Goal: Task Accomplishment & Management: Manage account settings

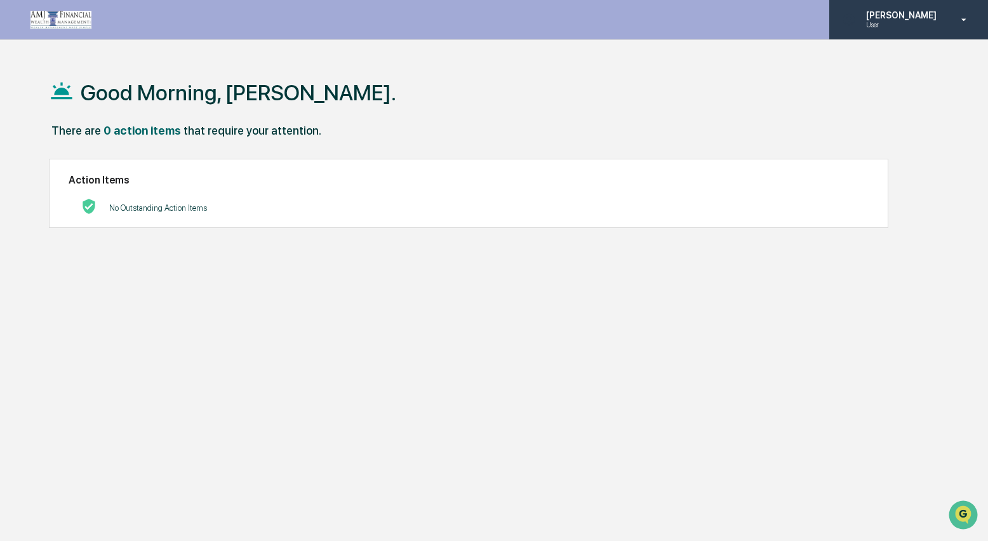
click at [916, 16] on p "[PERSON_NAME]" at bounding box center [899, 15] width 87 height 10
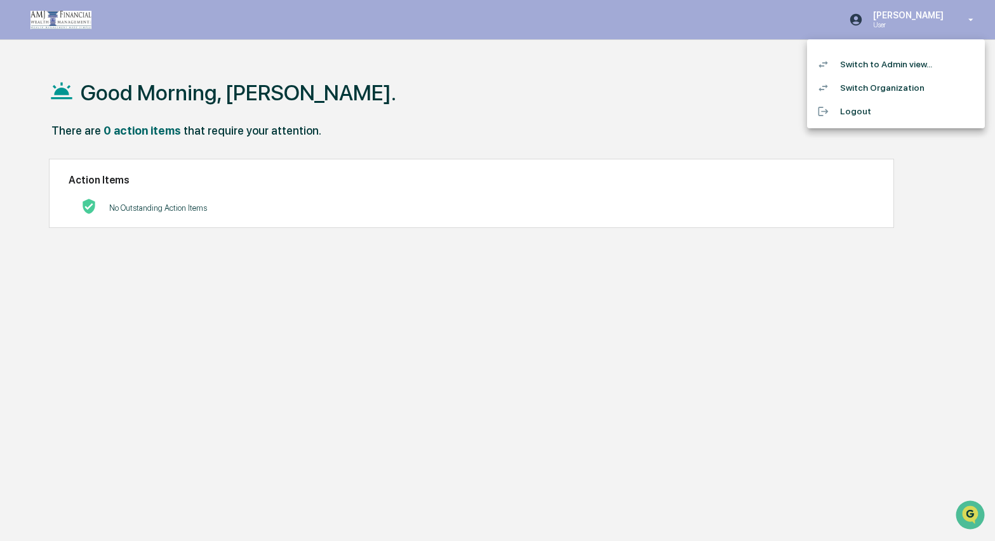
click at [887, 67] on li "Switch to Admin view..." at bounding box center [896, 64] width 178 height 23
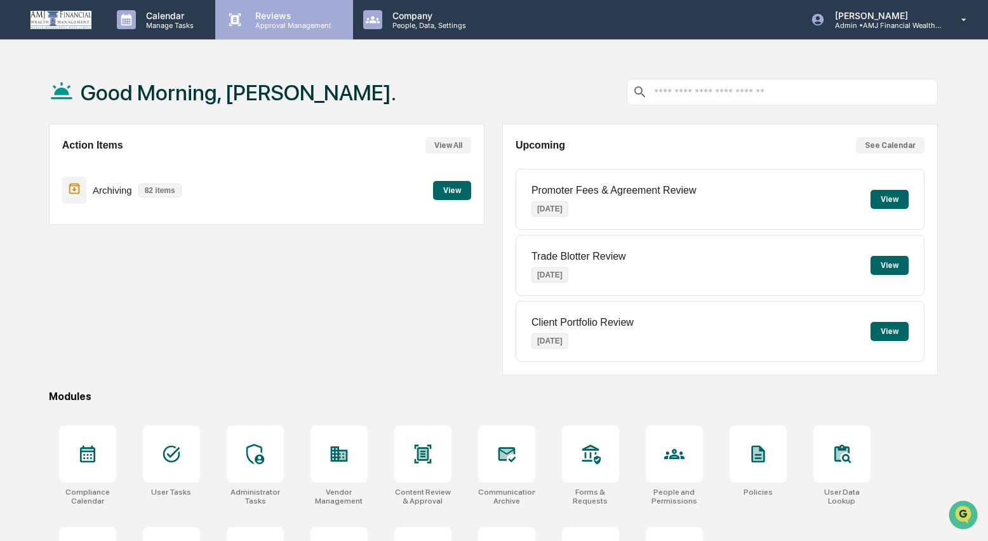
click at [260, 15] on p "Reviews" at bounding box center [291, 15] width 93 height 11
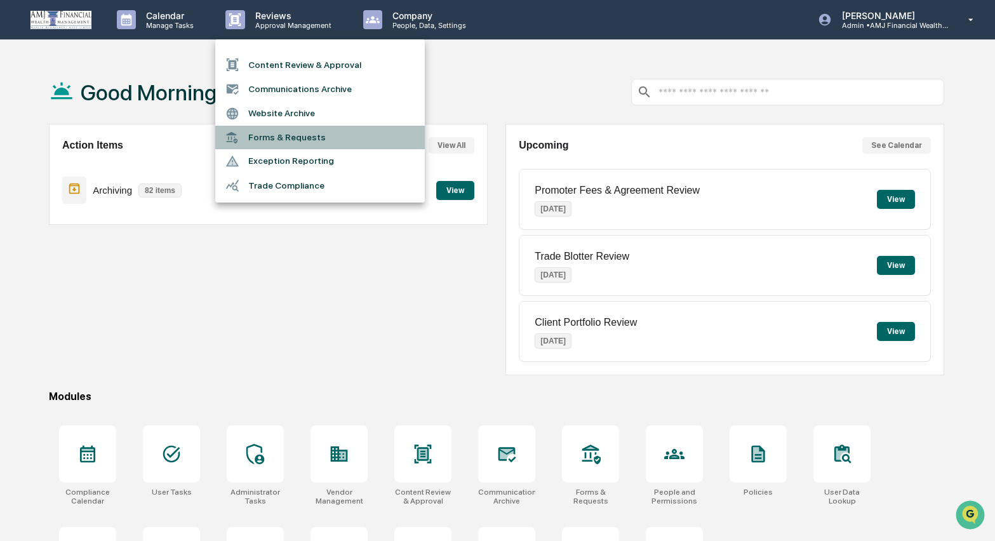
click at [286, 140] on li "Forms & Requests" at bounding box center [320, 137] width 210 height 23
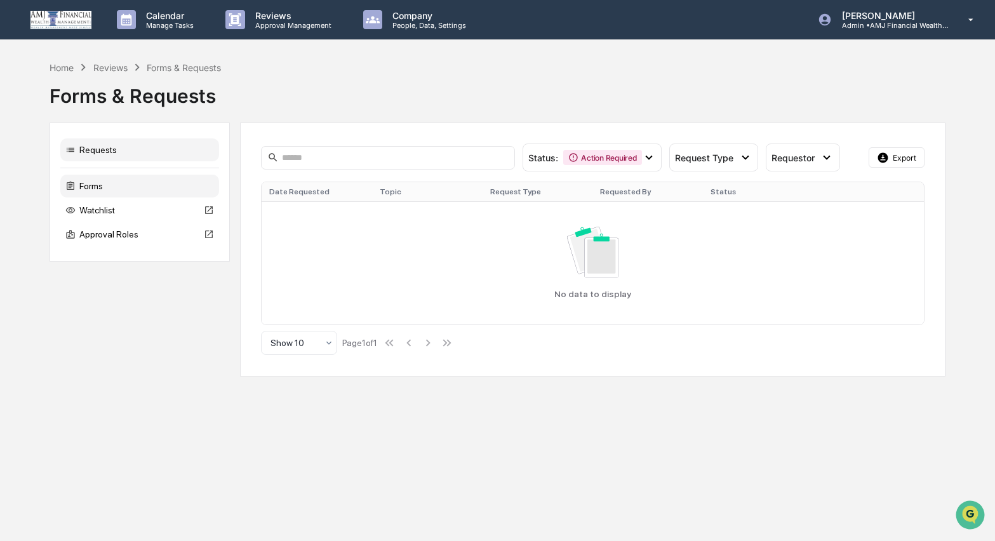
click at [97, 181] on div "Forms" at bounding box center [139, 186] width 159 height 23
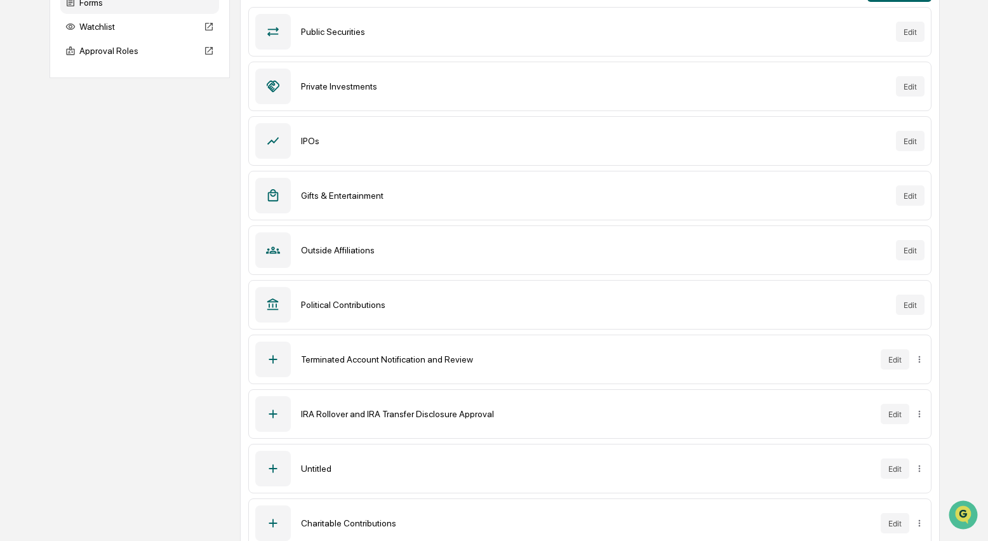
scroll to position [199, 0]
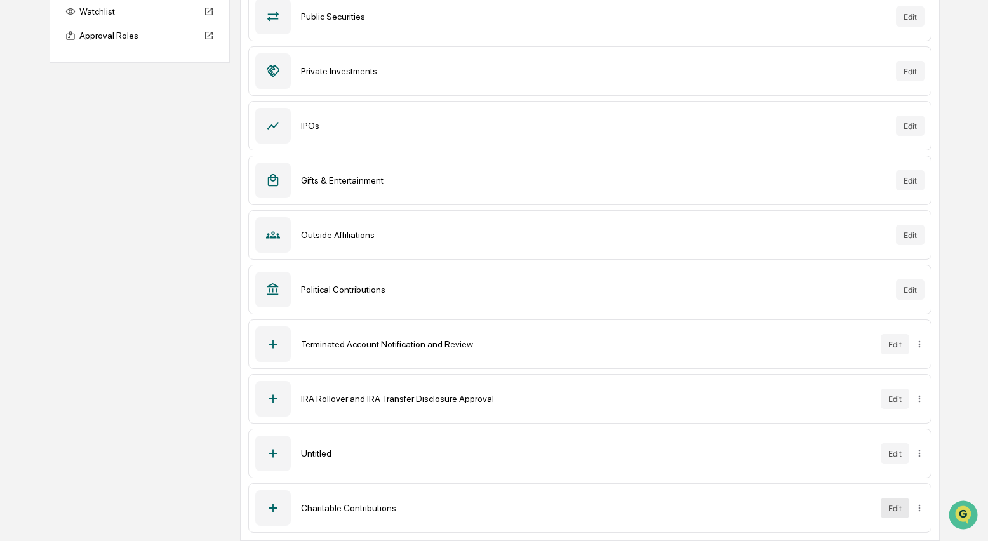
click at [896, 505] on button "Edit" at bounding box center [895, 508] width 29 height 20
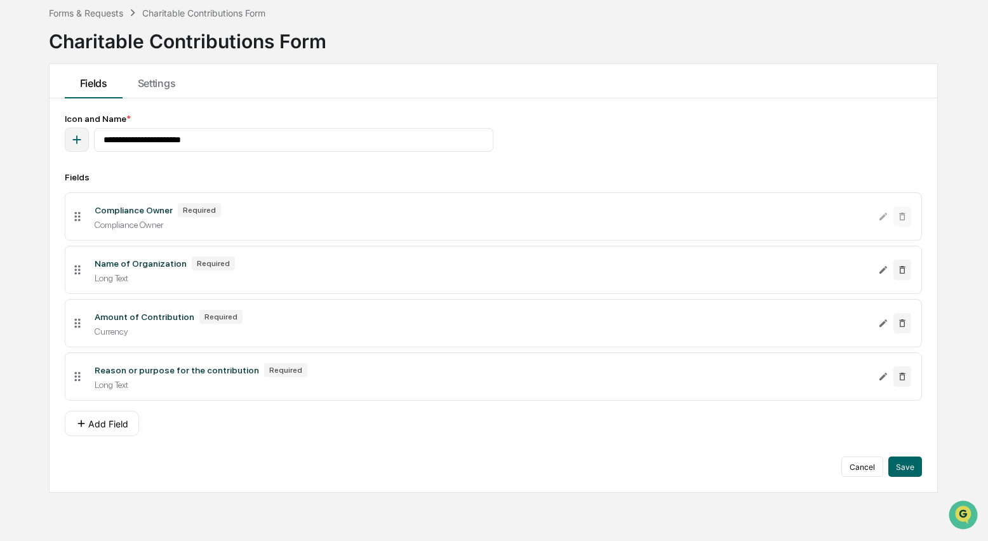
click at [81, 223] on icon at bounding box center [77, 217] width 14 height 14
click at [77, 217] on icon at bounding box center [77, 217] width 14 height 14
click at [77, 222] on icon at bounding box center [77, 217] width 14 height 14
click at [76, 137] on icon "button" at bounding box center [76, 140] width 8 height 8
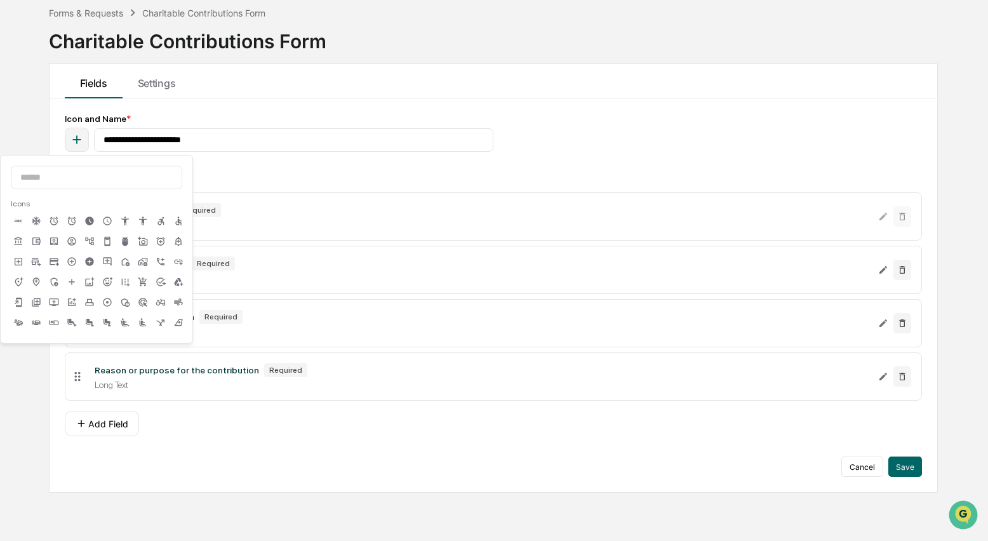
click at [76, 137] on icon "button" at bounding box center [76, 140] width 8 height 8
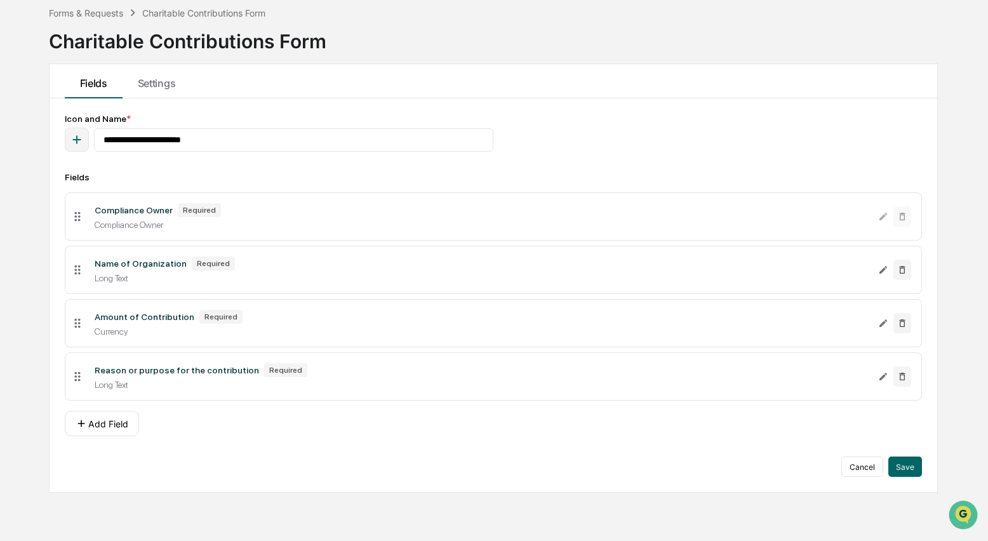
click at [76, 224] on icon at bounding box center [77, 217] width 14 height 14
click at [191, 213] on div "Required" at bounding box center [199, 210] width 43 height 14
click at [145, 226] on div "Compliance Owner" at bounding box center [482, 225] width 774 height 10
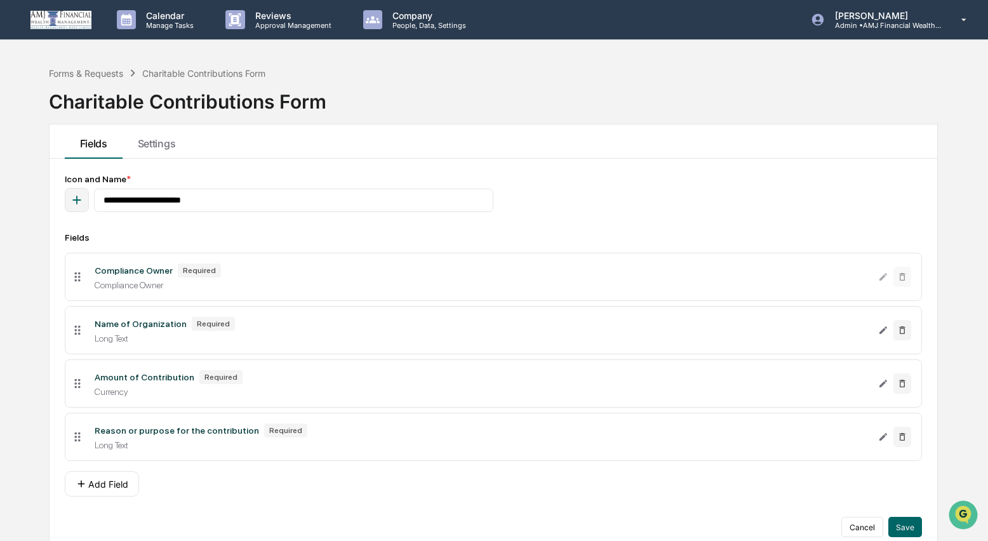
click at [78, 280] on icon at bounding box center [77, 277] width 14 height 14
click at [512, 166] on div "**********" at bounding box center [494, 356] width 888 height 394
click at [97, 74] on div "Forms & Requests" at bounding box center [86, 73] width 74 height 11
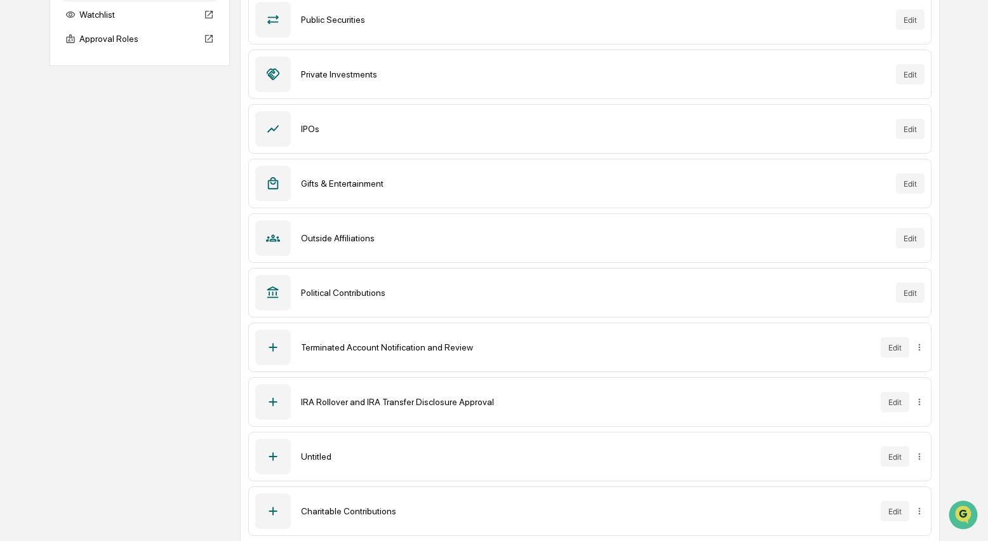
scroll to position [199, 0]
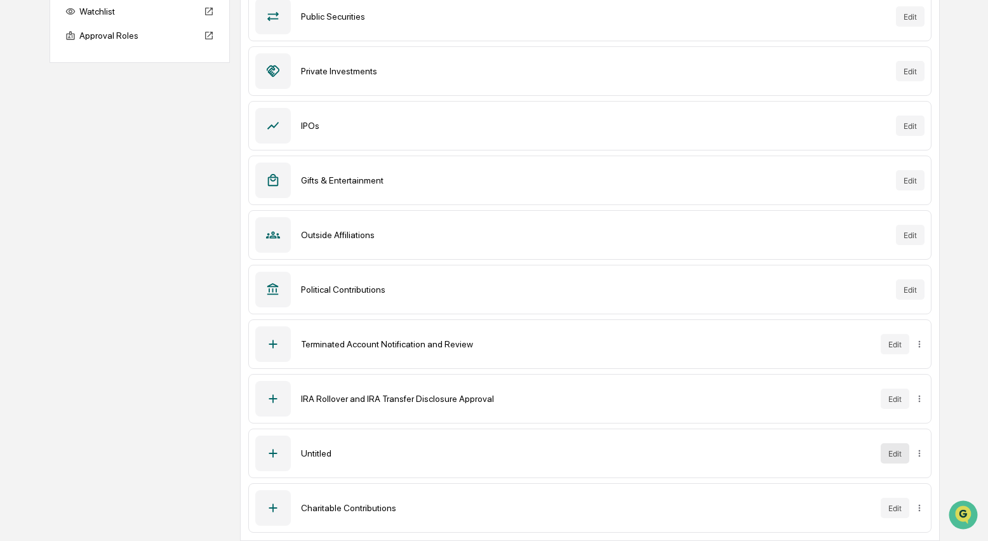
click at [900, 457] on button "Edit" at bounding box center [895, 453] width 29 height 20
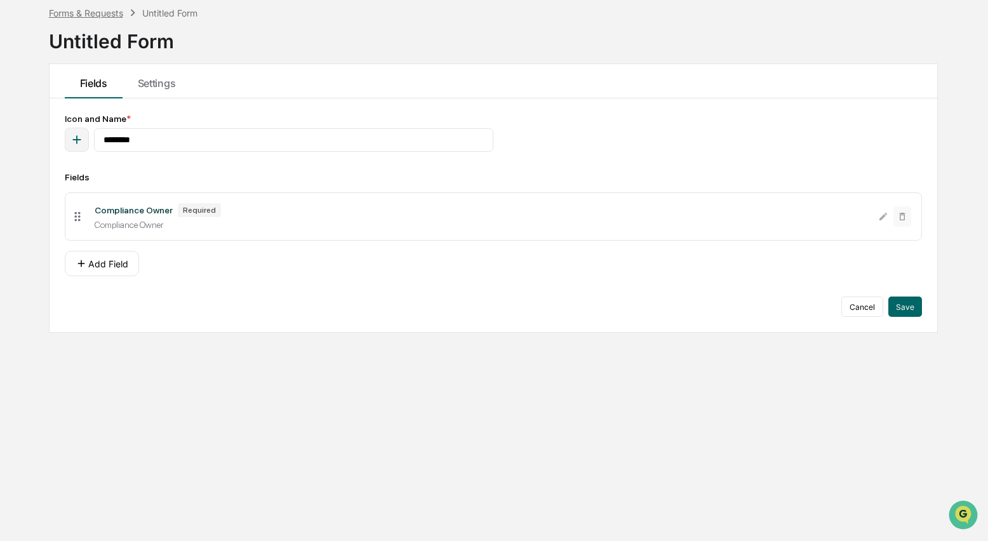
click at [70, 15] on div "Forms & Requests" at bounding box center [86, 13] width 74 height 11
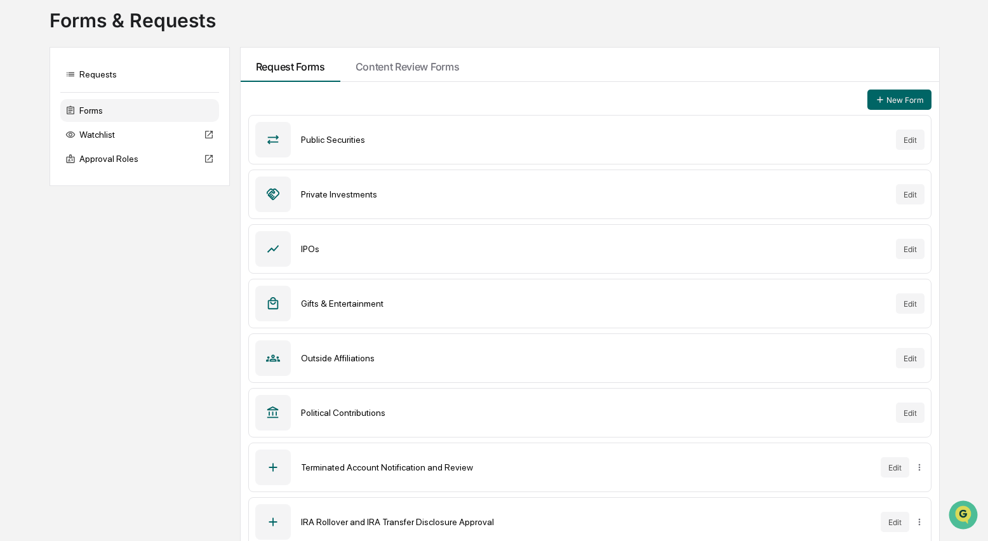
scroll to position [199, 0]
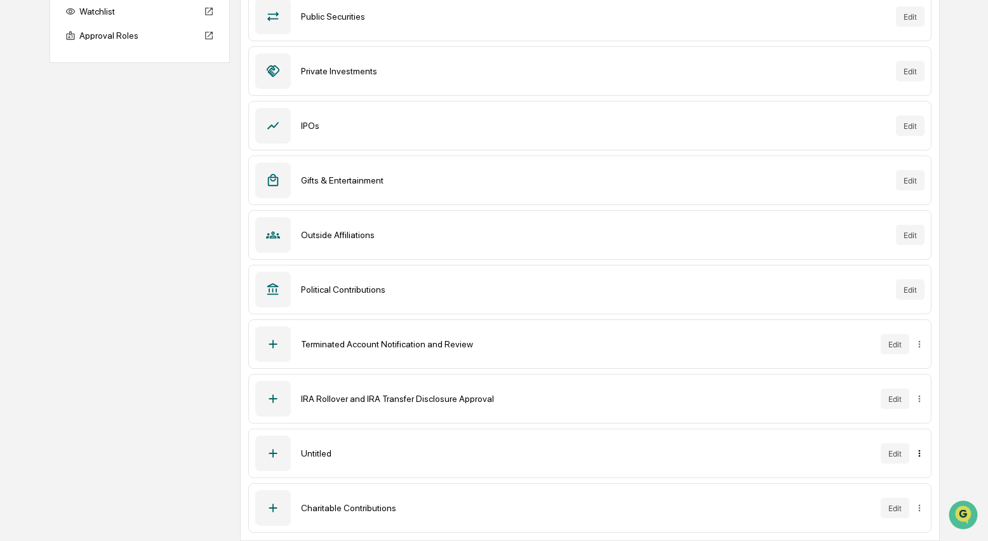
click at [919, 342] on html "Calendar Manage Tasks Reviews Approval Management Company People, Data, Setting…" at bounding box center [494, 71] width 988 height 541
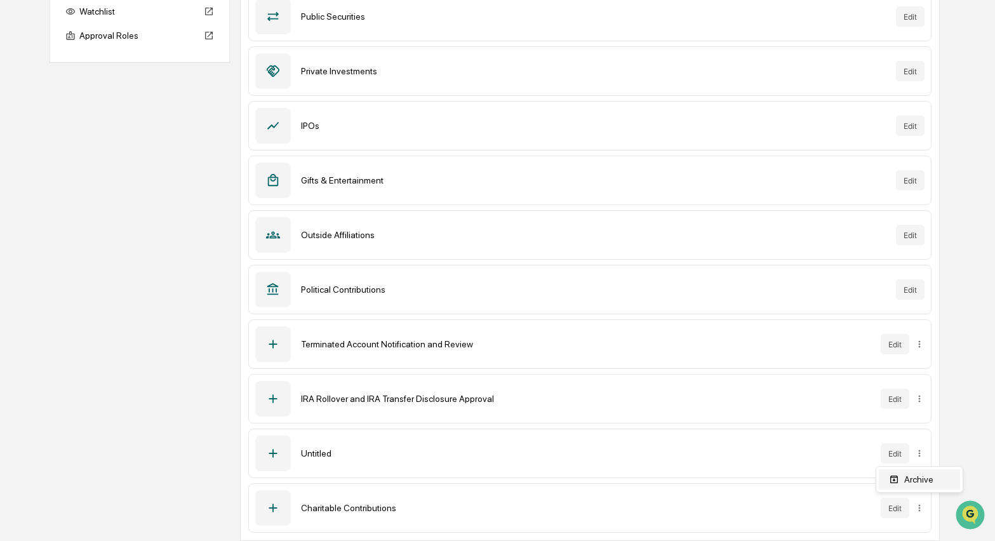
click at [911, 476] on div "Archive" at bounding box center [919, 479] width 81 height 20
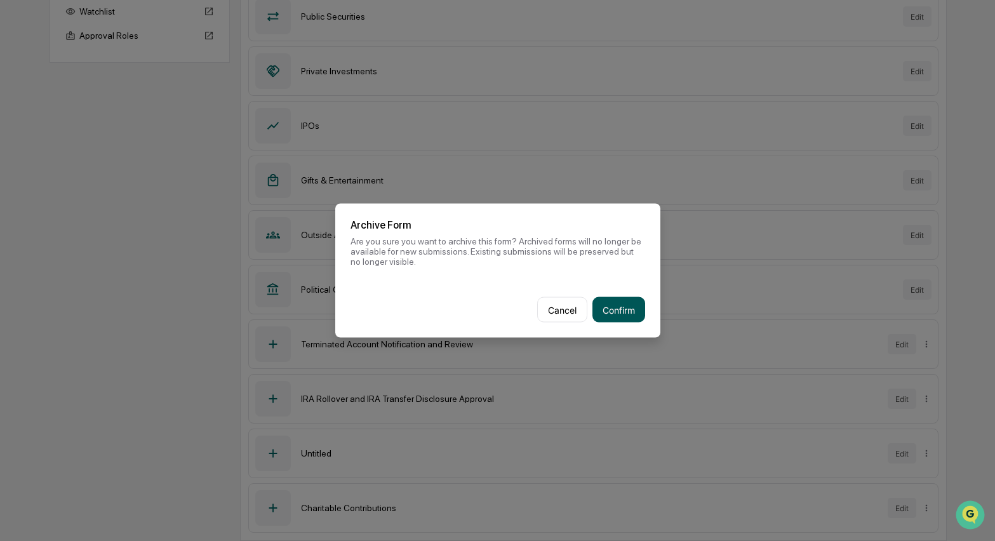
click at [600, 303] on button "Confirm" at bounding box center [619, 309] width 53 height 25
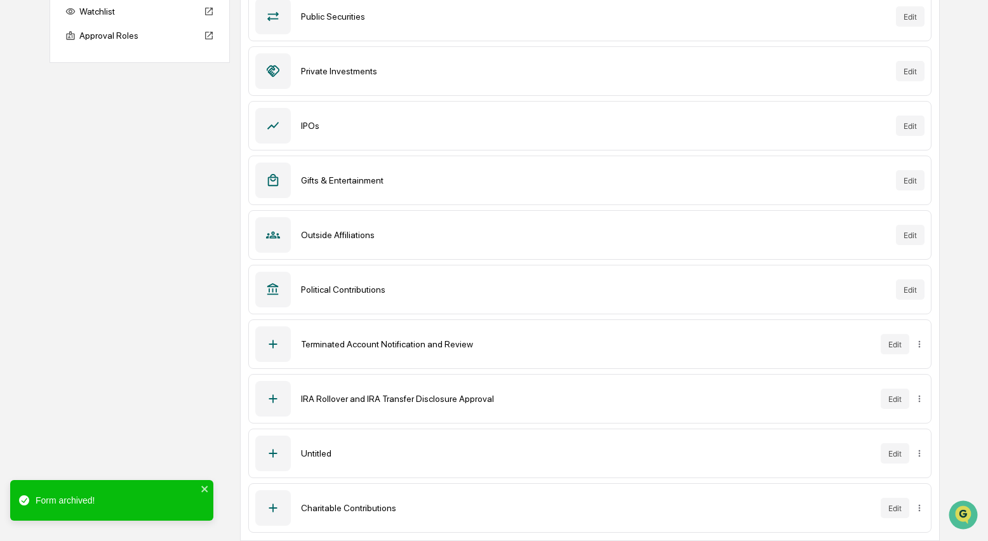
scroll to position [144, 0]
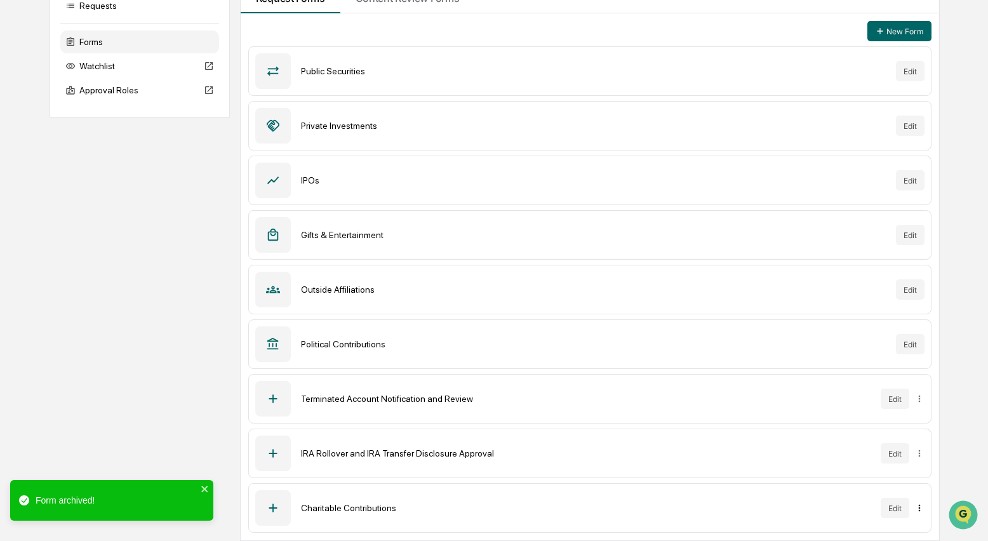
click at [919, 397] on html "Calendar Manage Tasks Reviews Approval Management Company People, Data, Setting…" at bounding box center [494, 126] width 988 height 541
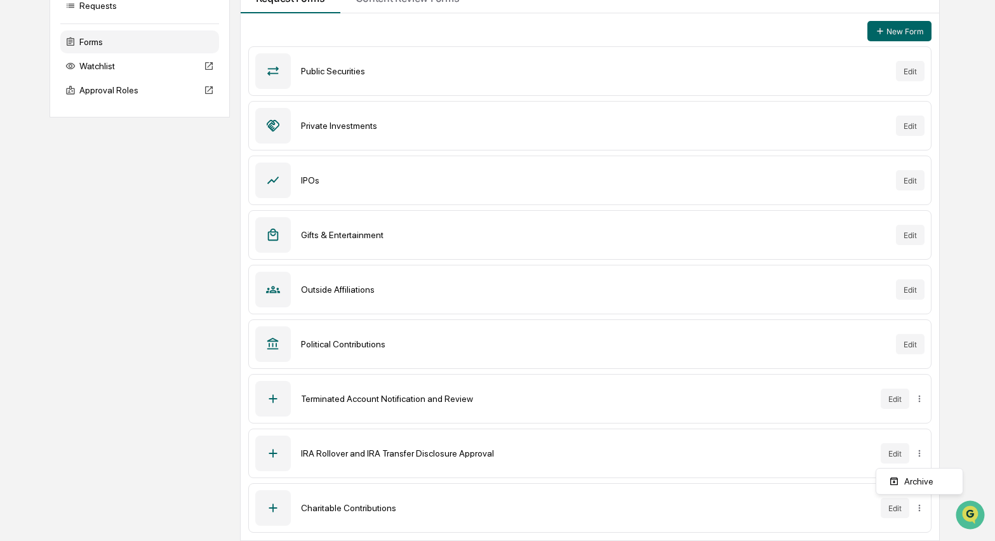
click at [818, 397] on html "Calendar Manage Tasks Reviews Approval Management Company People, Data, Setting…" at bounding box center [497, 126] width 995 height 541
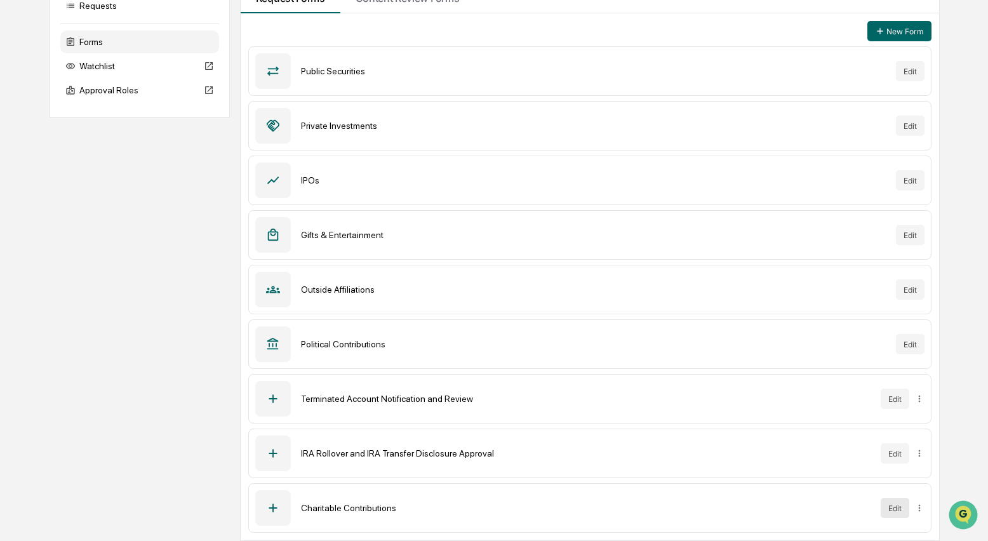
click at [899, 506] on button "Edit" at bounding box center [895, 508] width 29 height 20
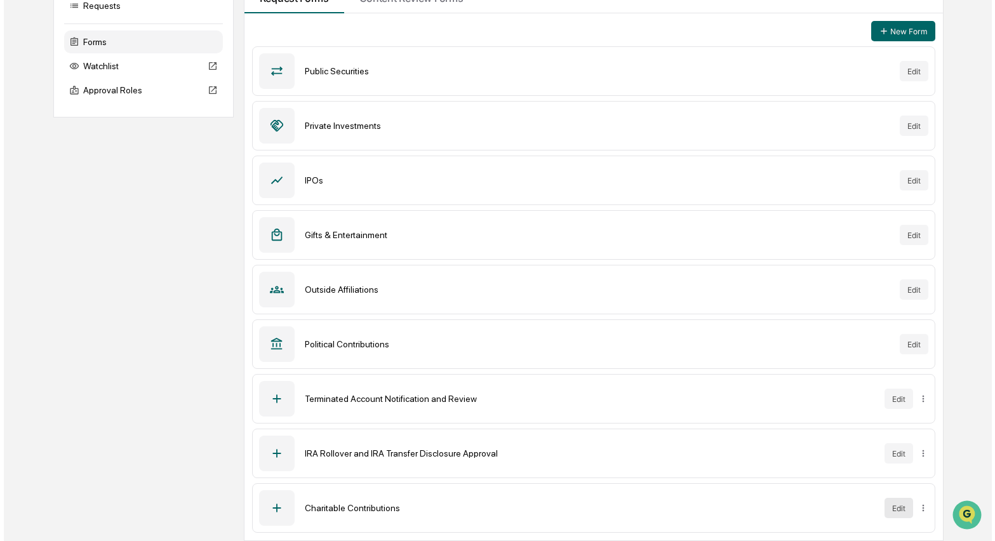
scroll to position [60, 0]
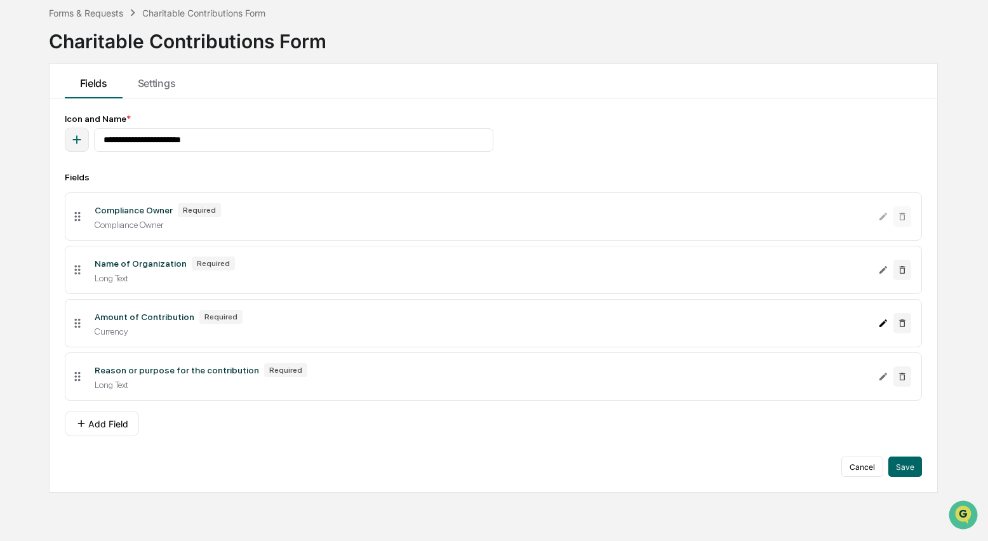
click at [882, 327] on icon "Edit Amount of Contribution field" at bounding box center [884, 323] width 8 height 8
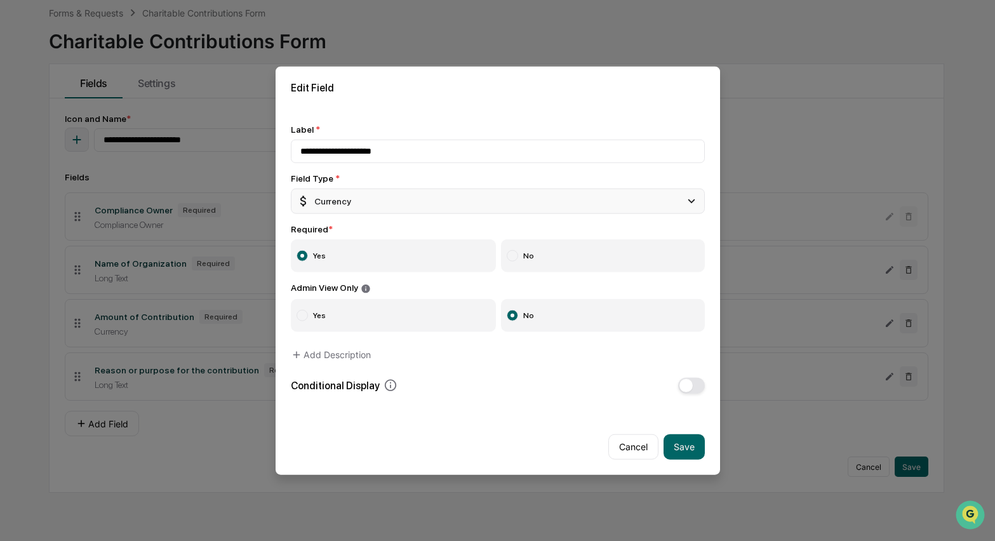
click at [685, 196] on icon at bounding box center [692, 201] width 14 height 14
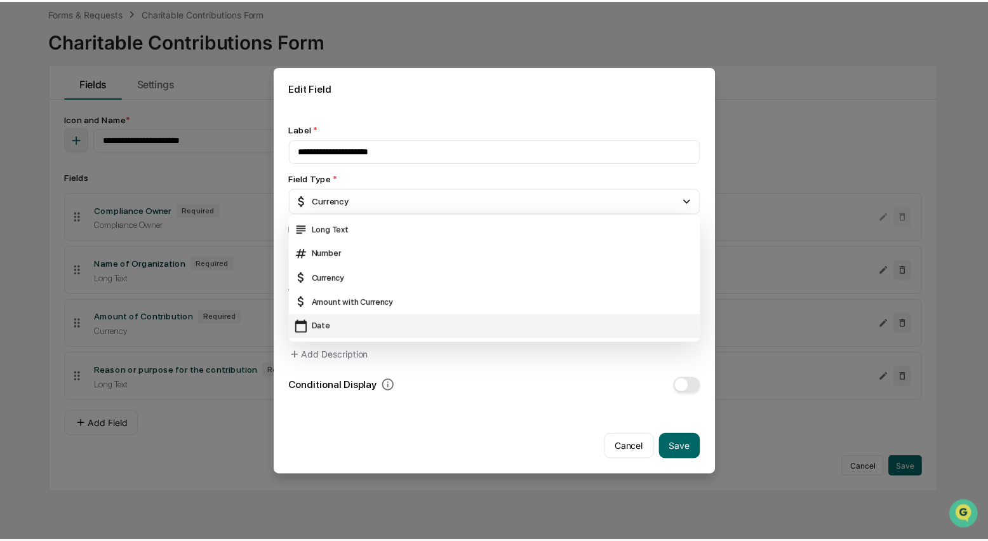
scroll to position [23, 0]
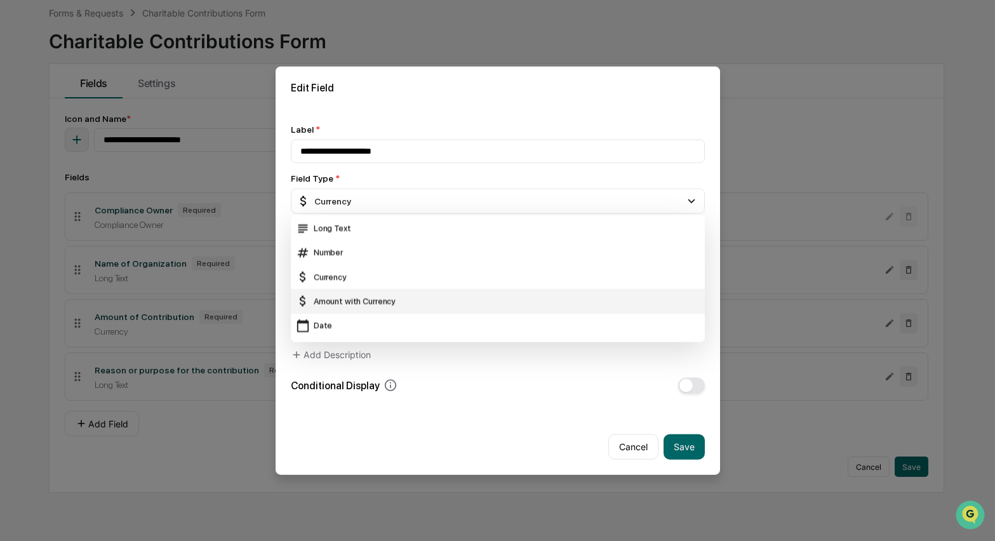
click at [344, 300] on div "Amount with Currency" at bounding box center [498, 301] width 404 height 14
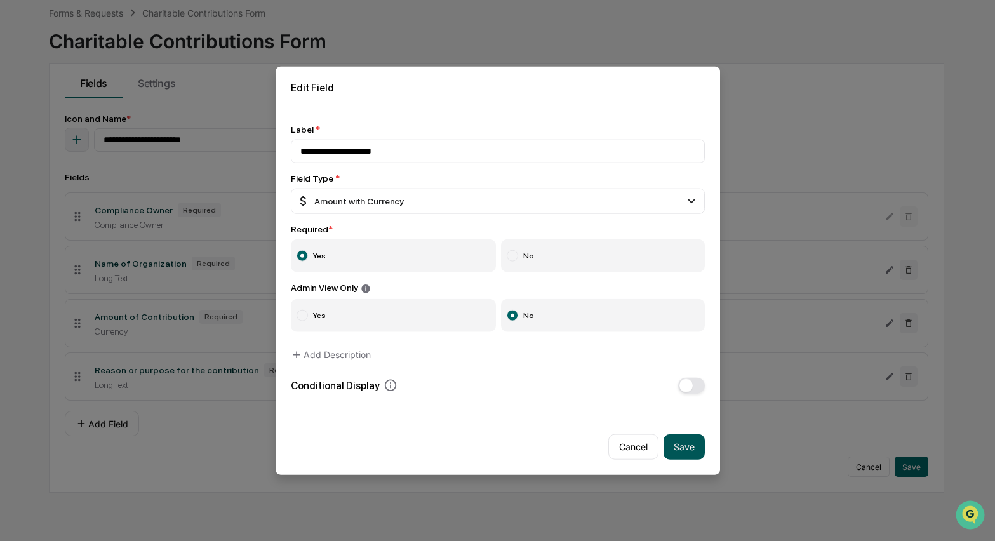
click at [678, 445] on button "Save" at bounding box center [684, 446] width 41 height 25
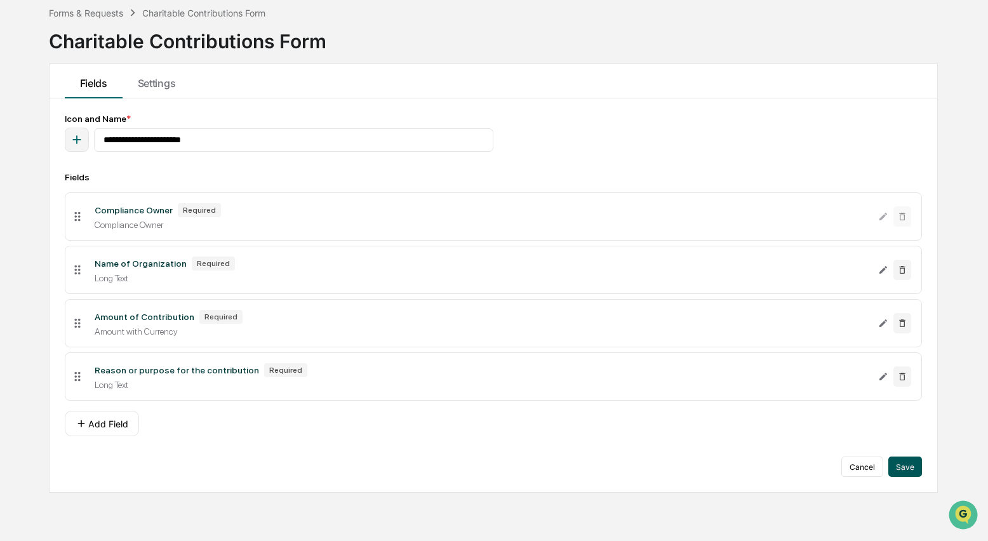
click at [912, 472] on button "Save" at bounding box center [905, 467] width 34 height 20
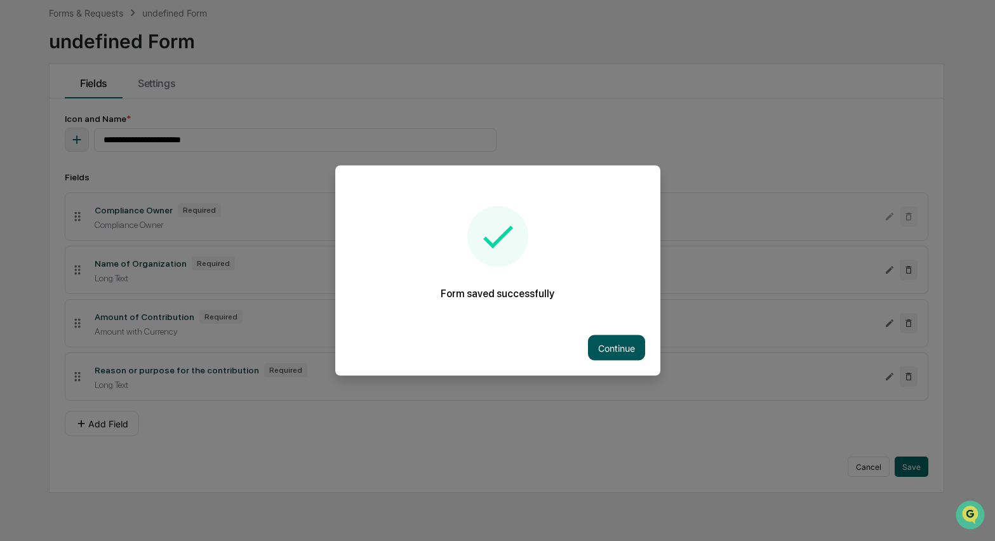
click at [605, 340] on button "Continue" at bounding box center [616, 347] width 57 height 25
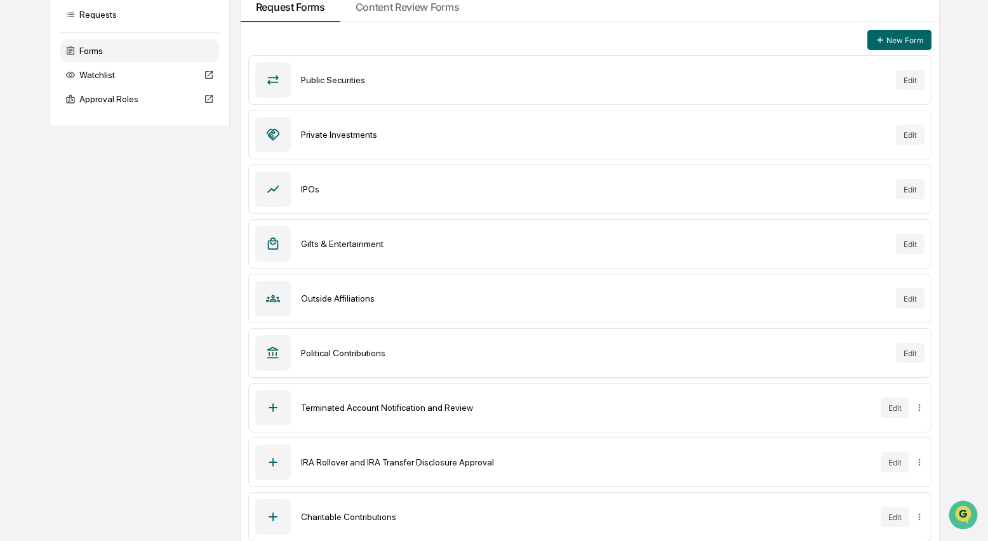
scroll to position [144, 0]
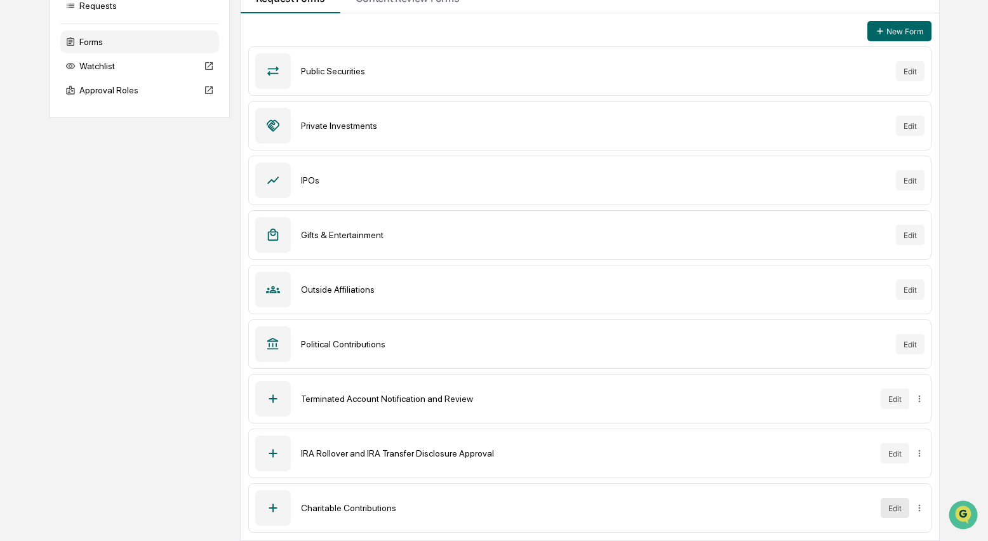
click at [904, 507] on button "Edit" at bounding box center [895, 508] width 29 height 20
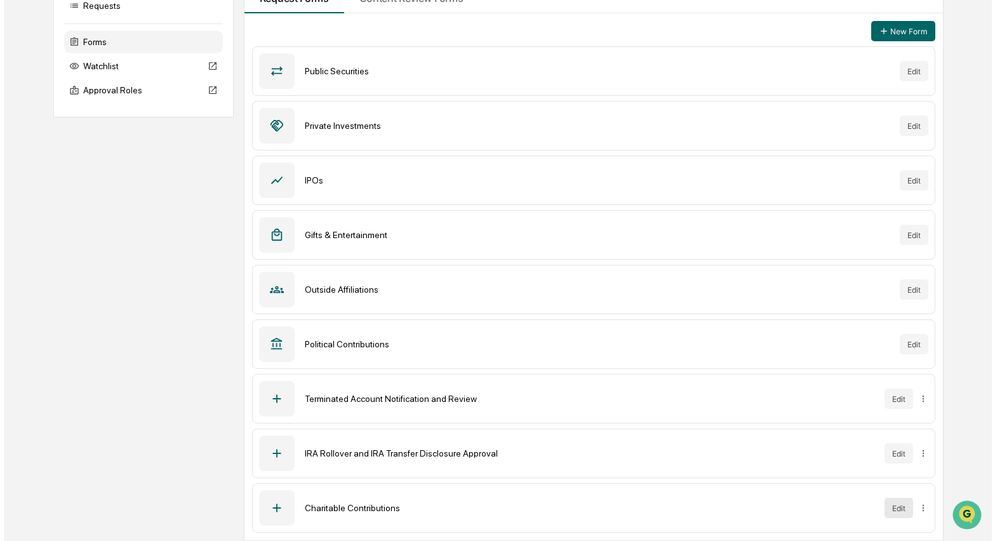
scroll to position [60, 0]
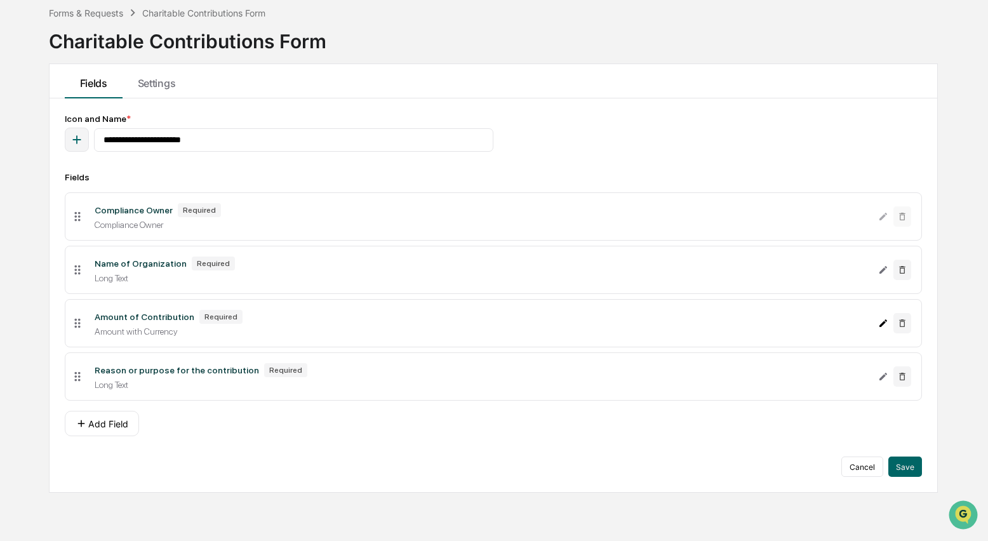
click at [880, 328] on icon "Edit Amount of Contribution field" at bounding box center [883, 323] width 10 height 10
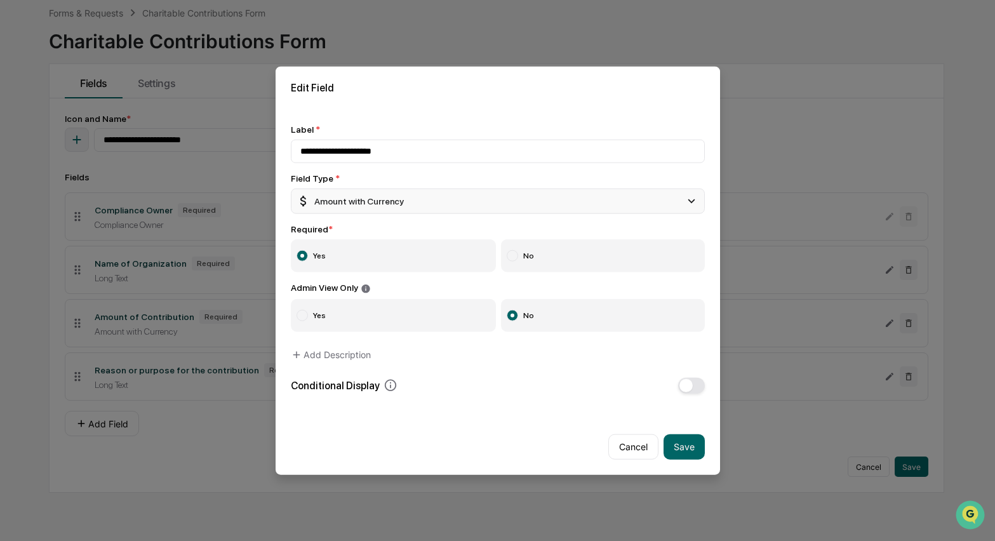
click at [464, 203] on div "Amount with Currency" at bounding box center [498, 201] width 414 height 25
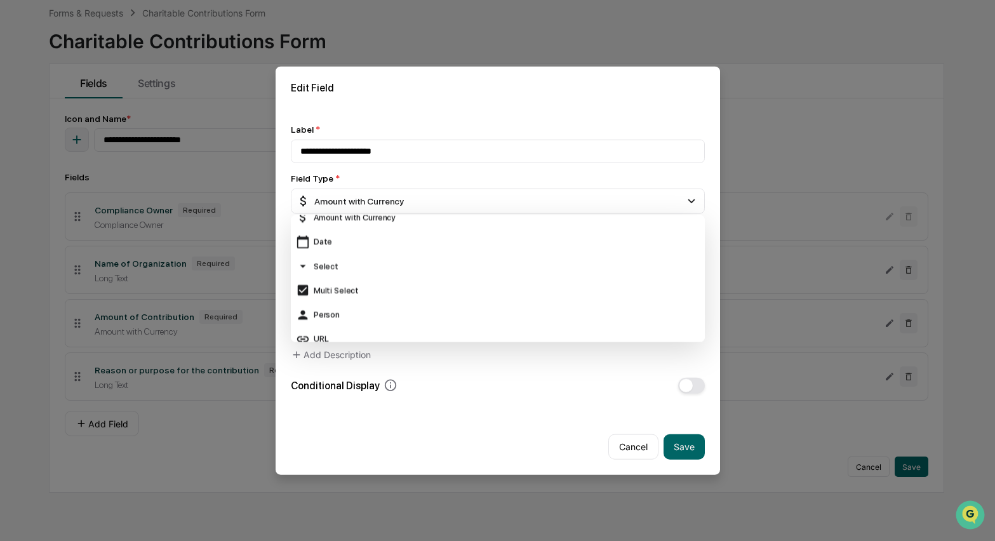
scroll to position [113, 0]
click at [634, 441] on button "Cancel" at bounding box center [633, 446] width 50 height 25
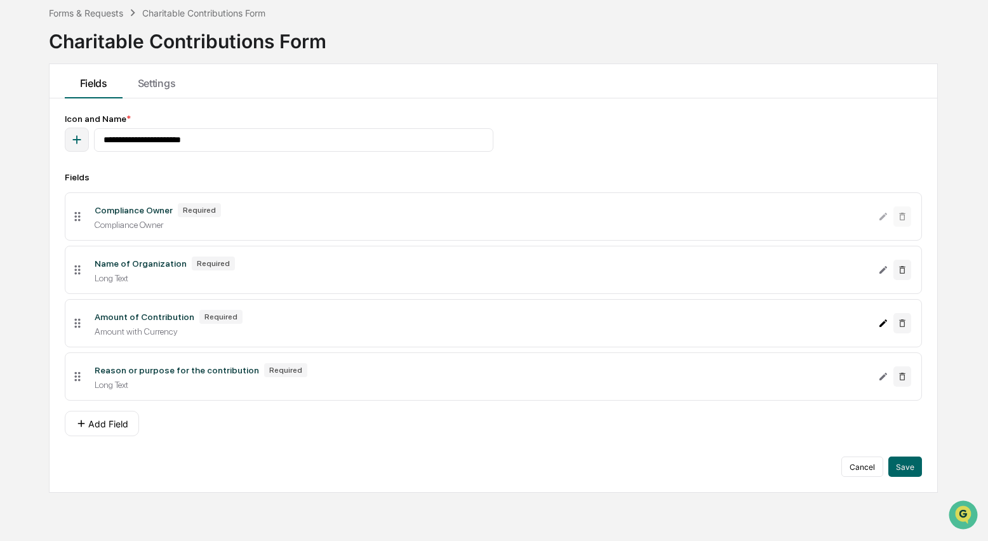
click at [885, 328] on icon "Edit Amount of Contribution field" at bounding box center [883, 323] width 10 height 10
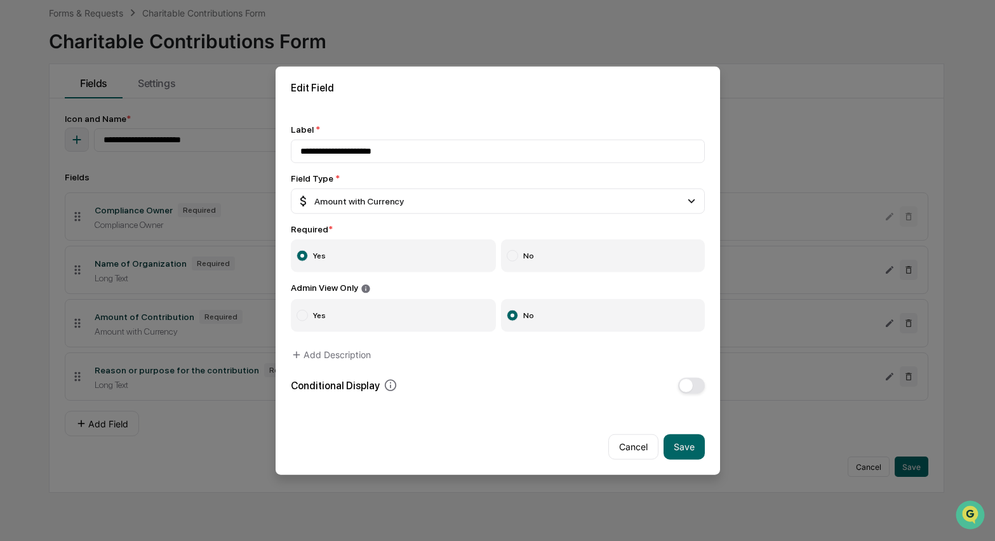
click at [384, 229] on div "Required *" at bounding box center [498, 229] width 414 height 10
click at [378, 227] on div "Required *" at bounding box center [498, 229] width 414 height 10
click at [312, 352] on button "Add Description" at bounding box center [331, 354] width 80 height 25
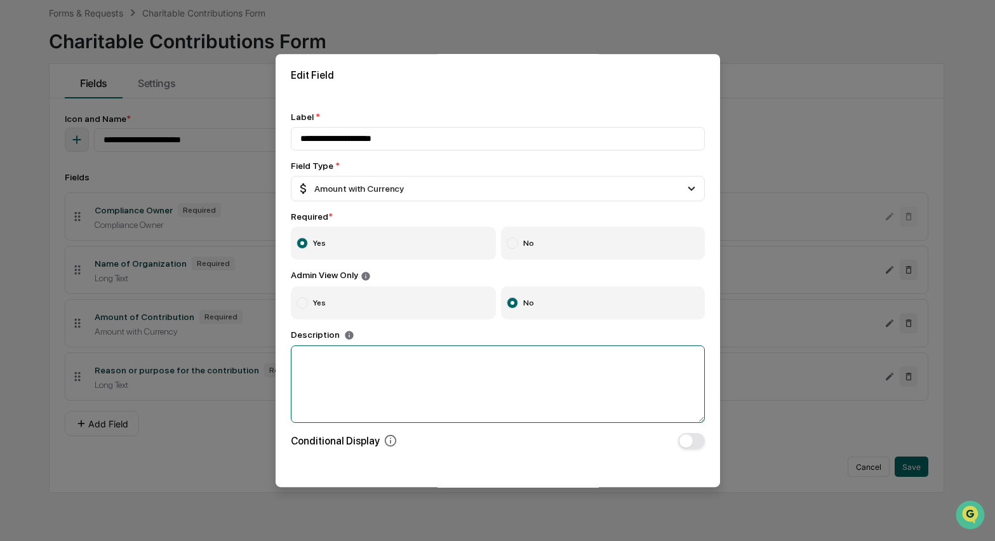
click at [300, 369] on textarea at bounding box center [498, 383] width 414 height 77
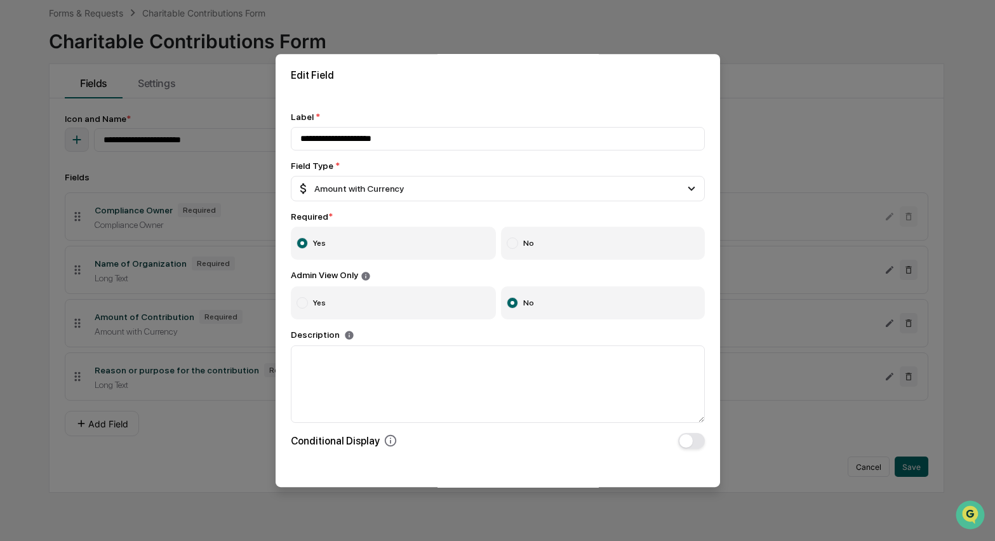
click at [680, 446] on span "button" at bounding box center [686, 440] width 13 height 13
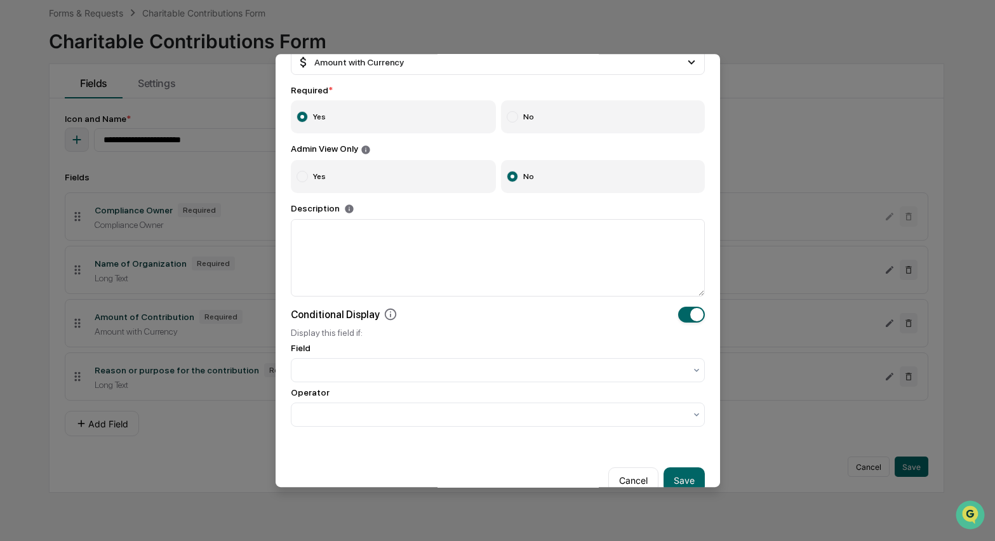
scroll to position [127, 0]
click at [692, 375] on icon at bounding box center [697, 370] width 10 height 10
click at [683, 417] on div at bounding box center [493, 414] width 398 height 18
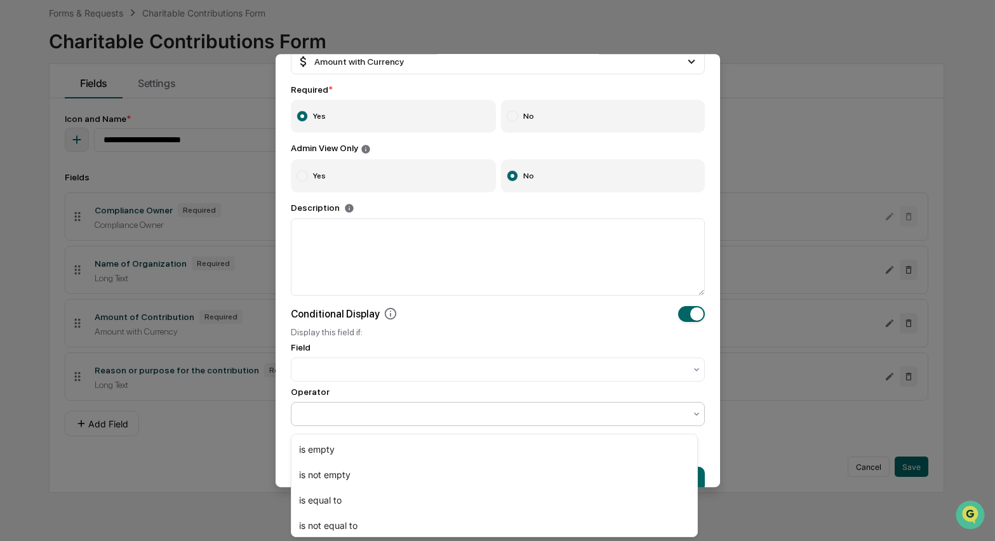
click at [683, 416] on div at bounding box center [493, 414] width 398 height 18
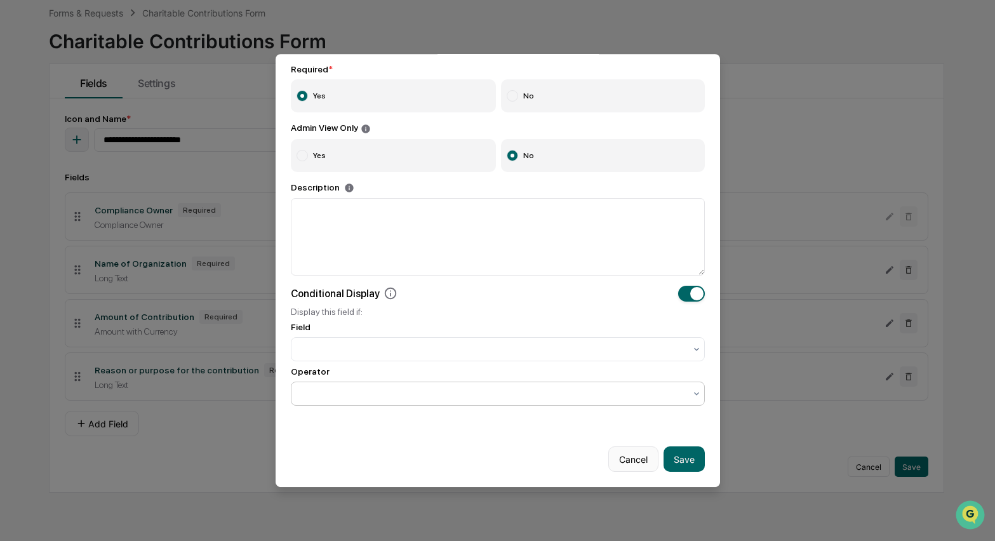
scroll to position [159, 0]
click at [629, 446] on button "Cancel" at bounding box center [633, 458] width 50 height 25
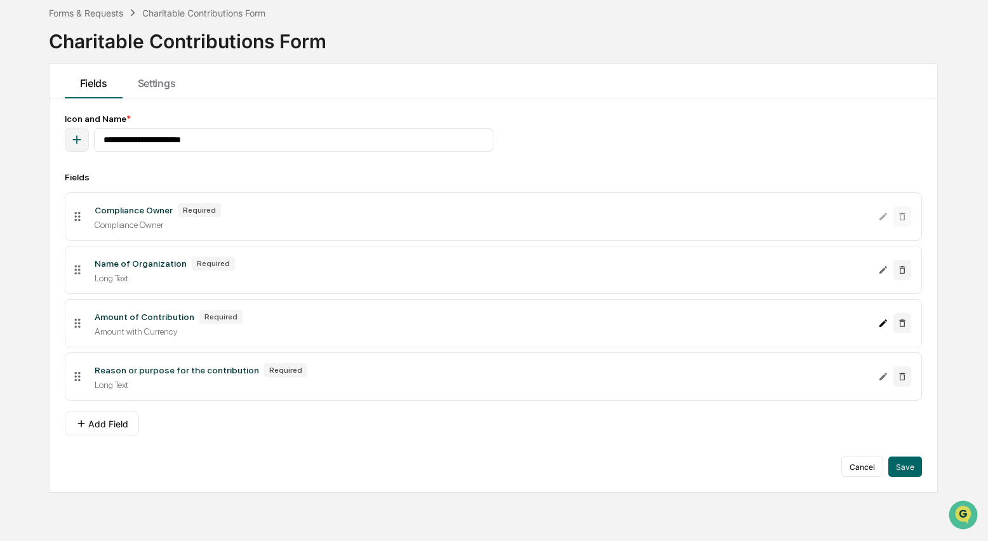
click at [883, 327] on icon "Edit Amount of Contribution field" at bounding box center [884, 323] width 8 height 8
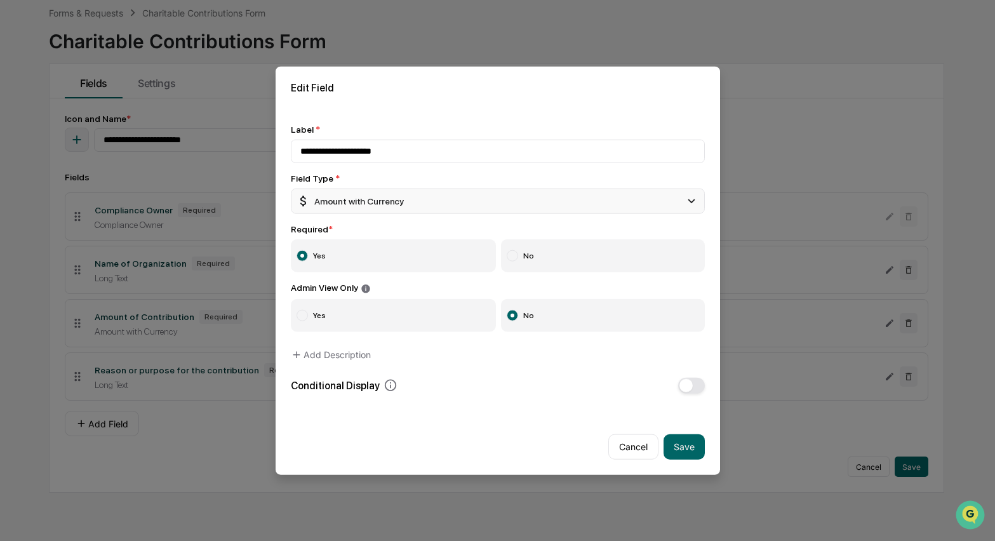
click at [425, 201] on div "Amount with Currency" at bounding box center [498, 201] width 414 height 25
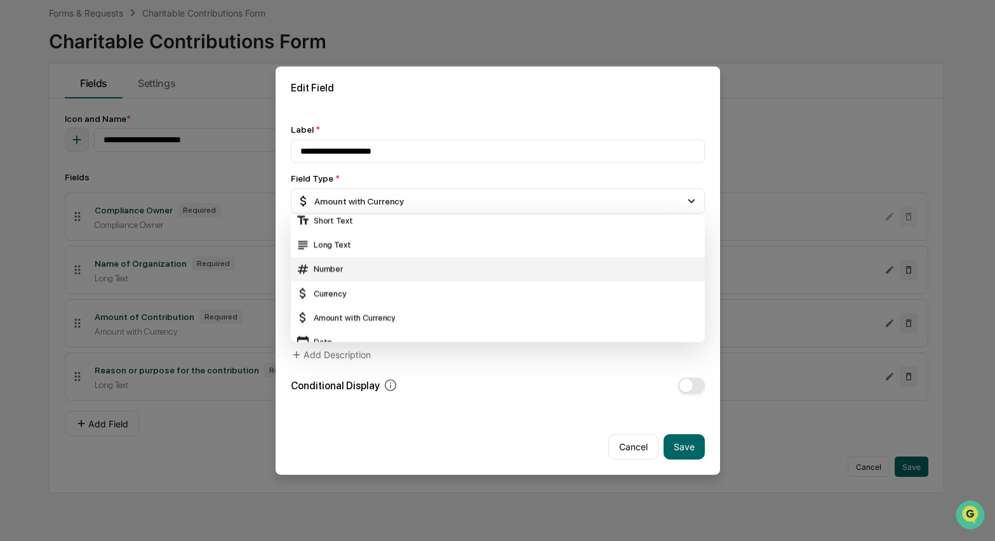
scroll to position [8, 0]
click at [329, 270] on div "Number" at bounding box center [498, 269] width 404 height 14
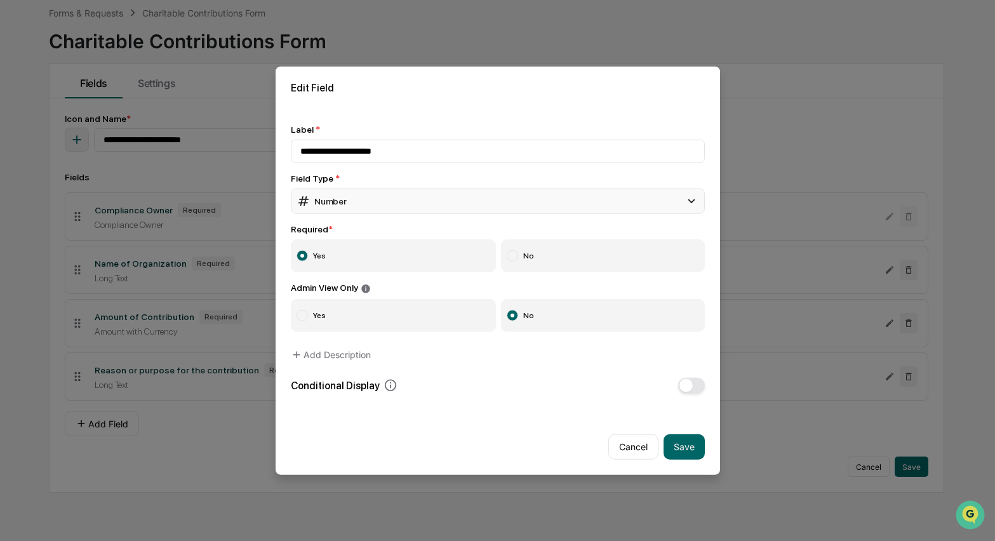
click at [687, 199] on icon at bounding box center [692, 201] width 14 height 14
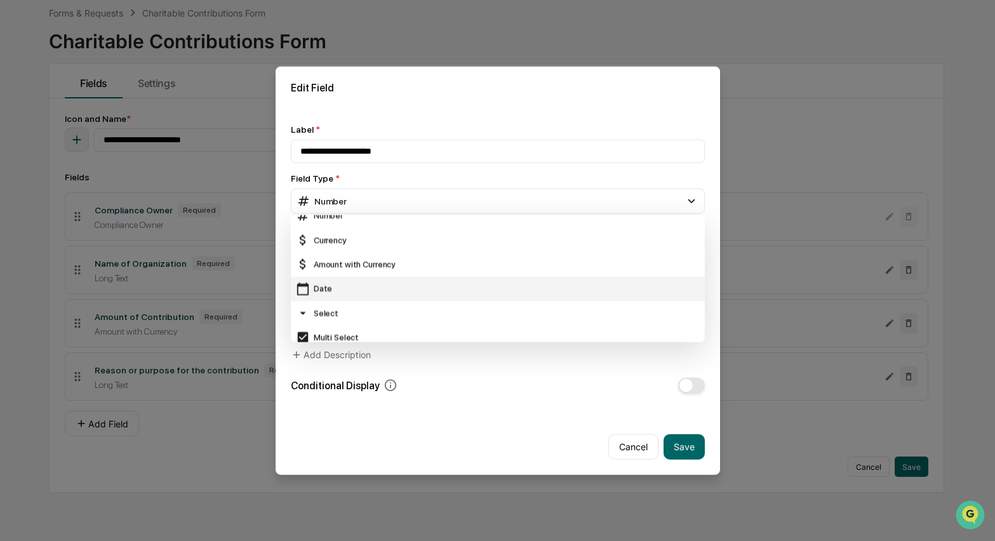
scroll to position [62, 0]
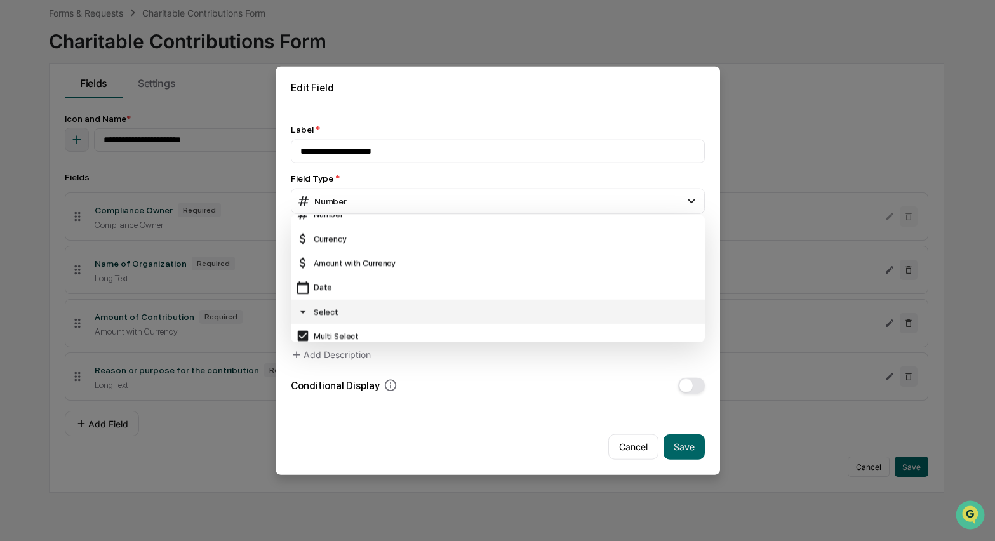
click at [321, 305] on div "Select" at bounding box center [498, 312] width 404 height 14
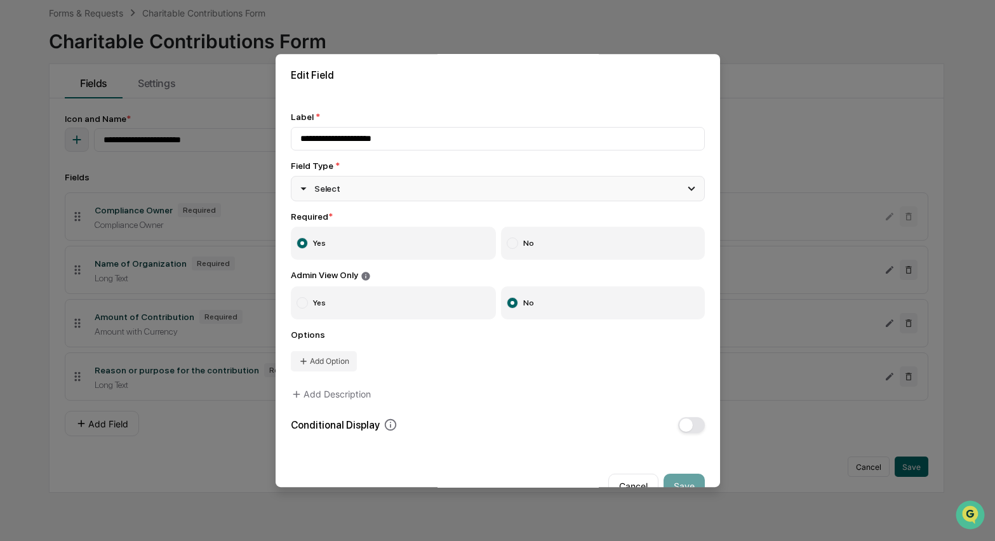
click at [685, 188] on icon at bounding box center [692, 189] width 14 height 14
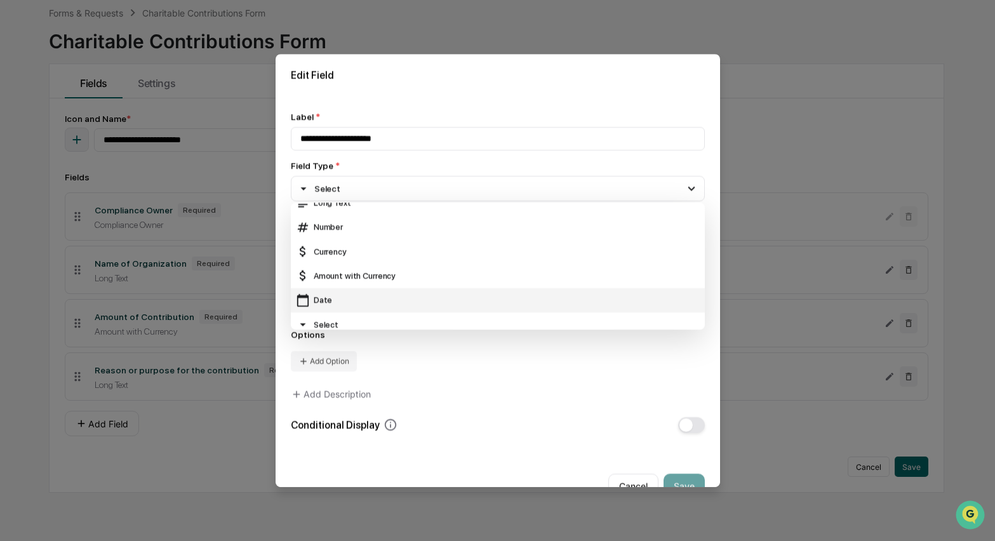
scroll to position [24, 0]
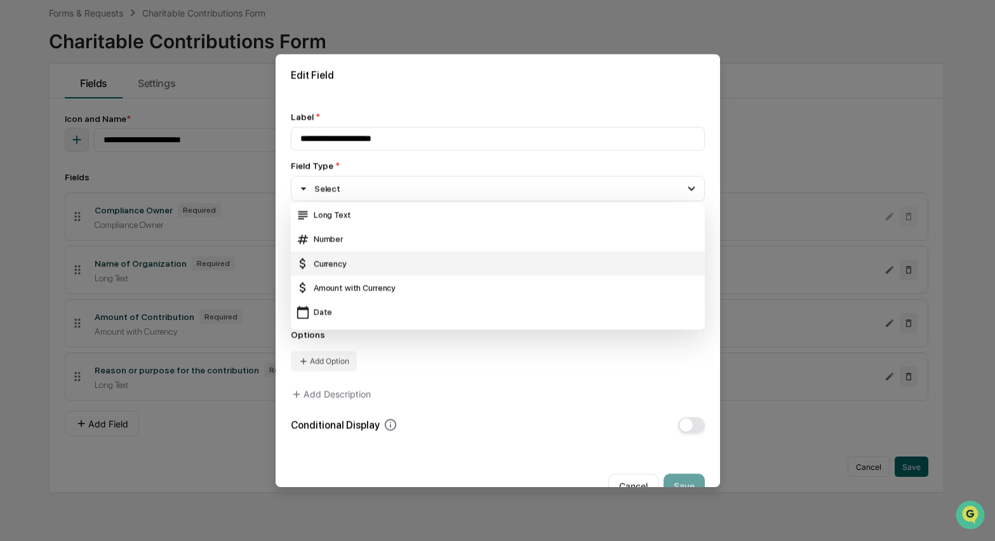
click at [340, 269] on div "Currency" at bounding box center [498, 264] width 404 height 14
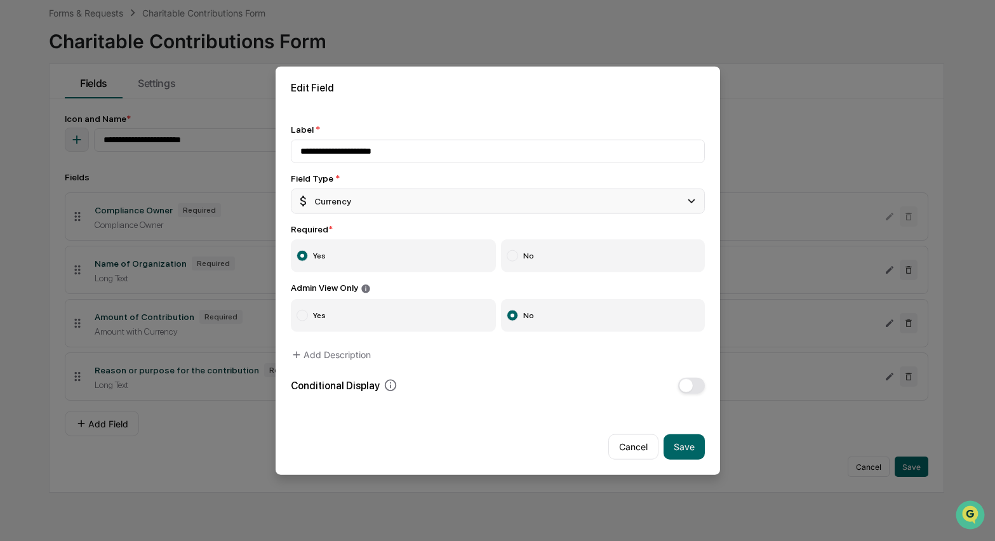
click at [691, 197] on icon at bounding box center [692, 201] width 14 height 14
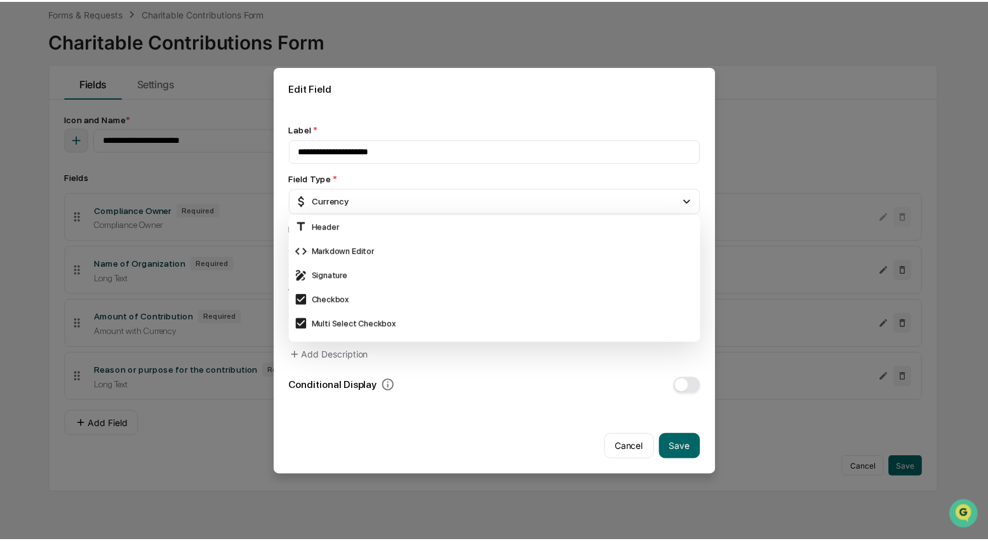
scroll to position [0, 0]
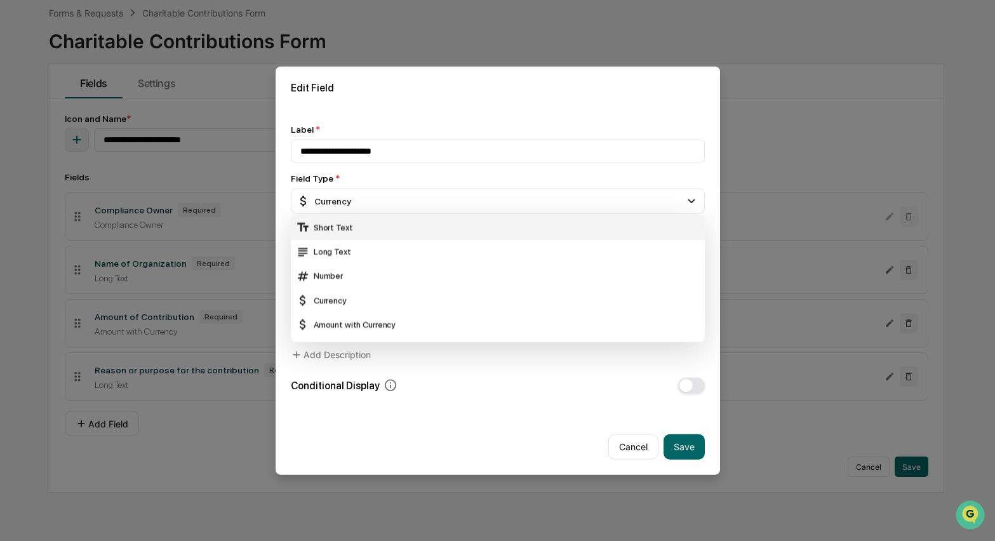
click at [350, 228] on div "Short Text" at bounding box center [498, 227] width 404 height 14
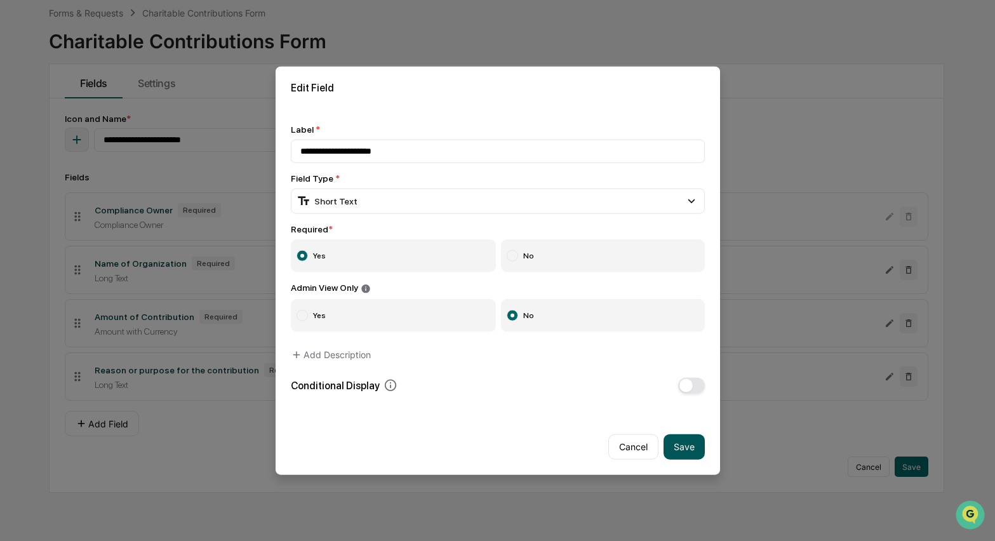
click at [667, 443] on button "Save" at bounding box center [684, 446] width 41 height 25
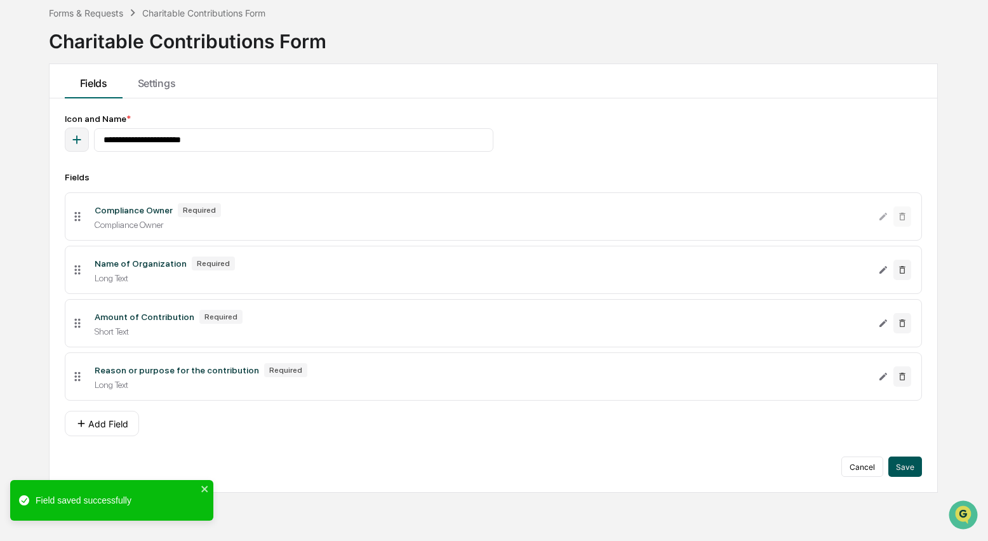
click at [895, 474] on button "Save" at bounding box center [905, 467] width 34 height 20
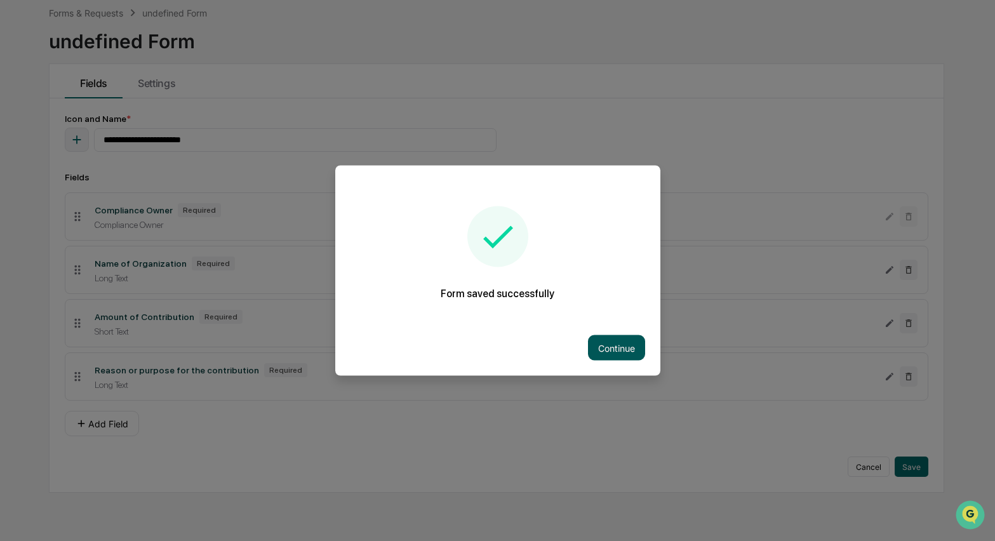
click at [624, 347] on button "Continue" at bounding box center [616, 347] width 57 height 25
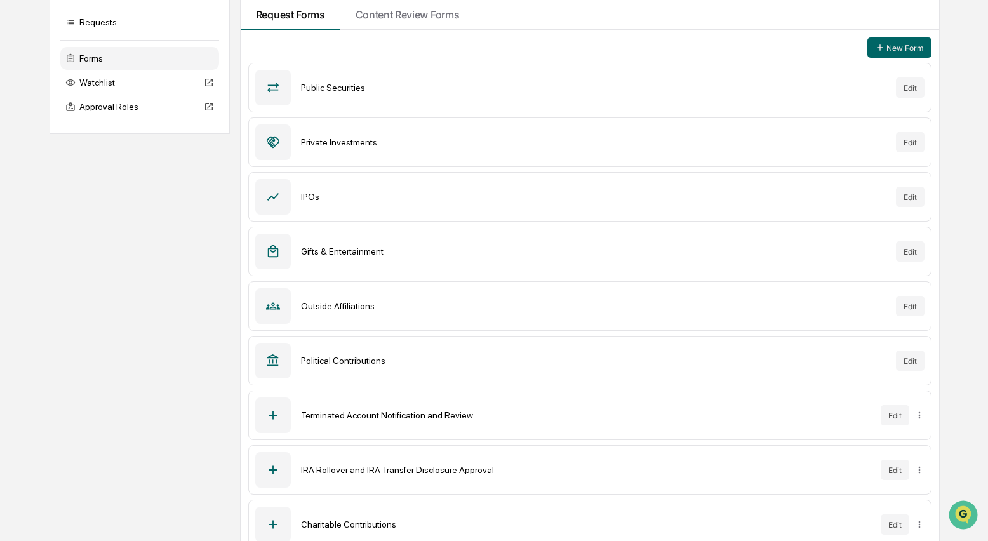
scroll to position [144, 0]
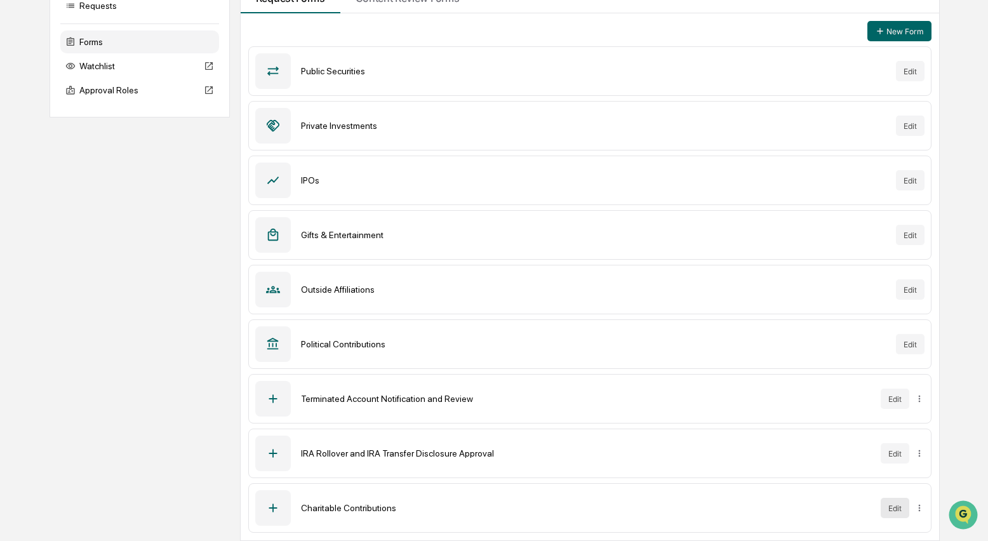
click at [893, 508] on button "Edit" at bounding box center [895, 508] width 29 height 20
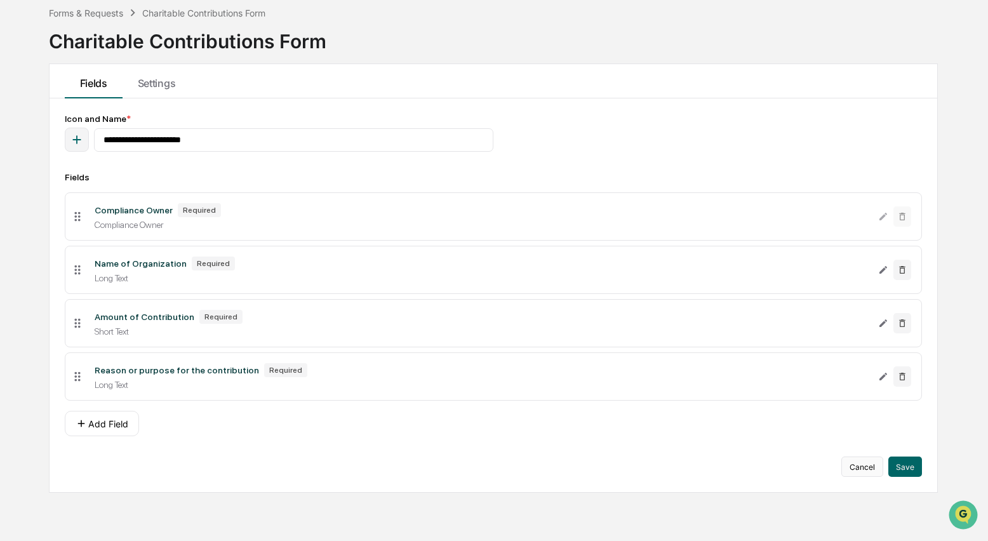
click at [857, 474] on button "Cancel" at bounding box center [862, 467] width 42 height 20
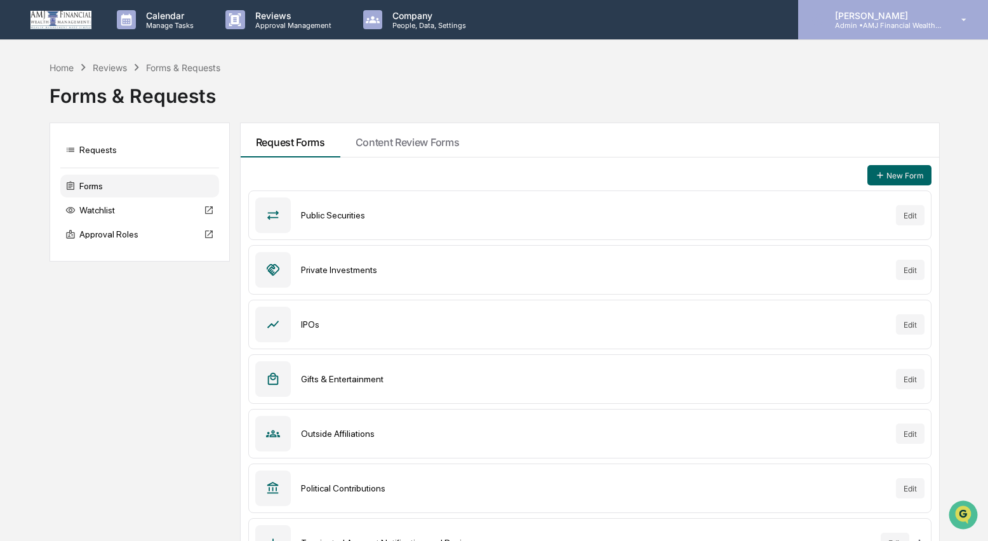
click at [859, 14] on p "[PERSON_NAME]" at bounding box center [884, 15] width 118 height 11
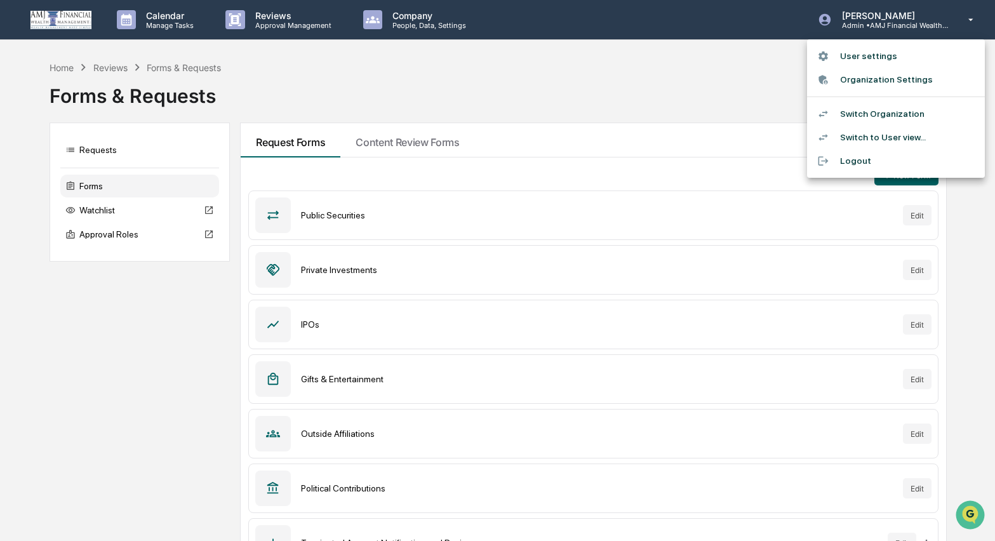
click at [864, 81] on li "Organization Settings" at bounding box center [896, 79] width 178 height 23
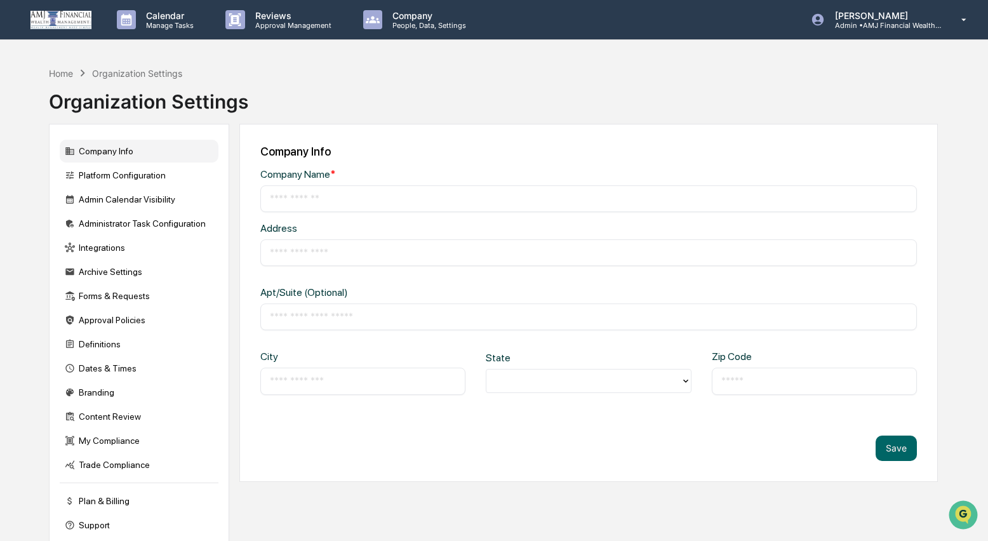
type input "**********"
type input "*********"
type input "********"
type input "*****"
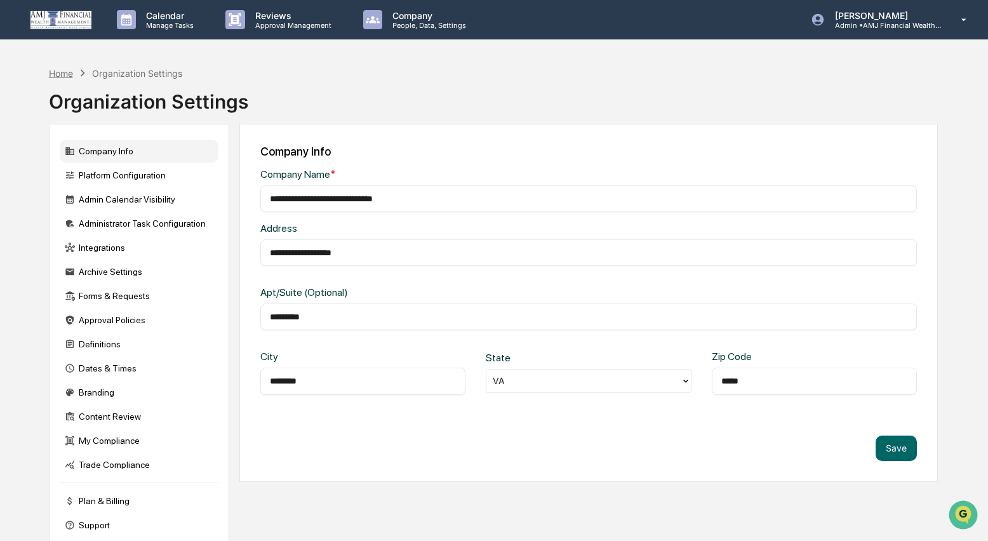
click at [60, 71] on div "Home" at bounding box center [61, 73] width 24 height 11
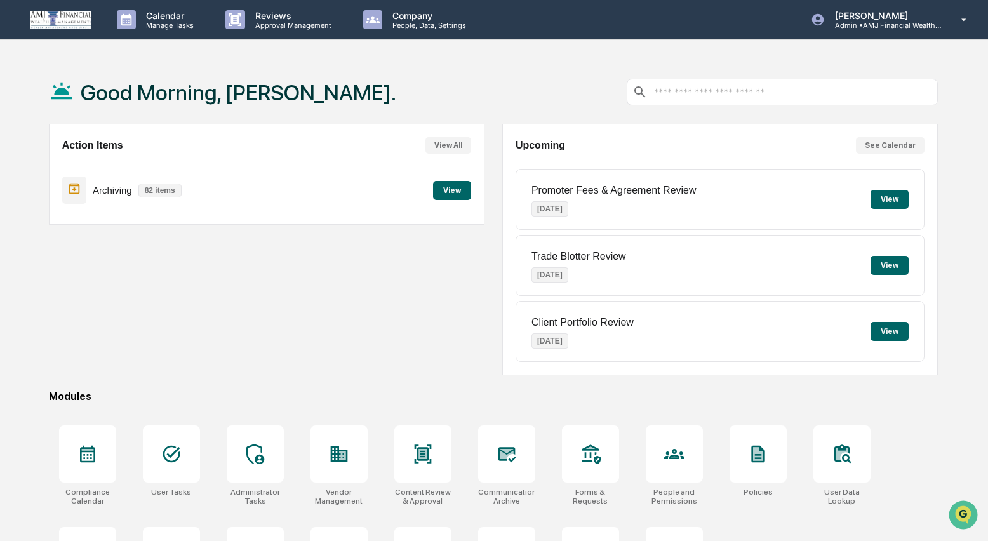
click at [396, 343] on div "Action Items View All Archiving 82 items View" at bounding box center [267, 249] width 436 height 251
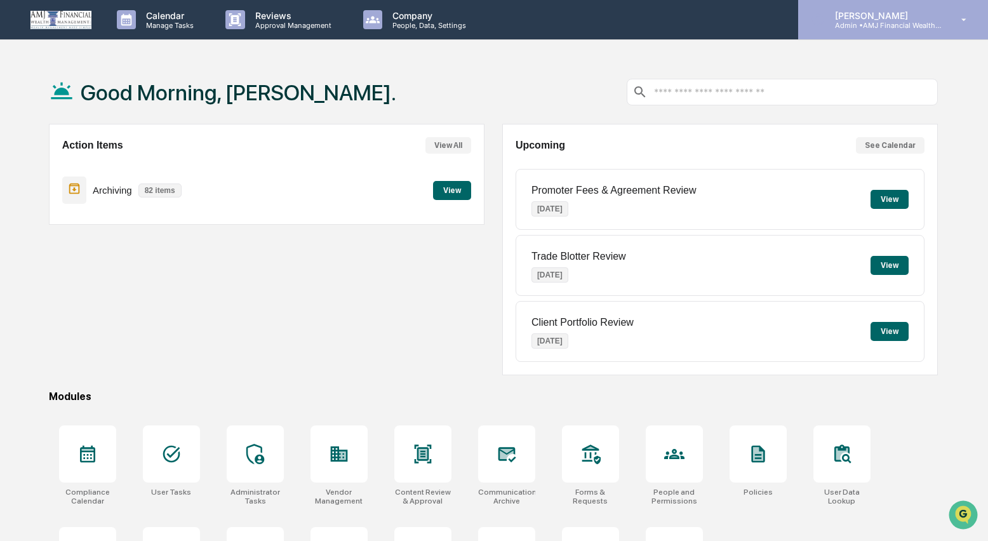
click at [883, 26] on p "Admin • AMJ Financial Wealth Management" at bounding box center [884, 25] width 118 height 9
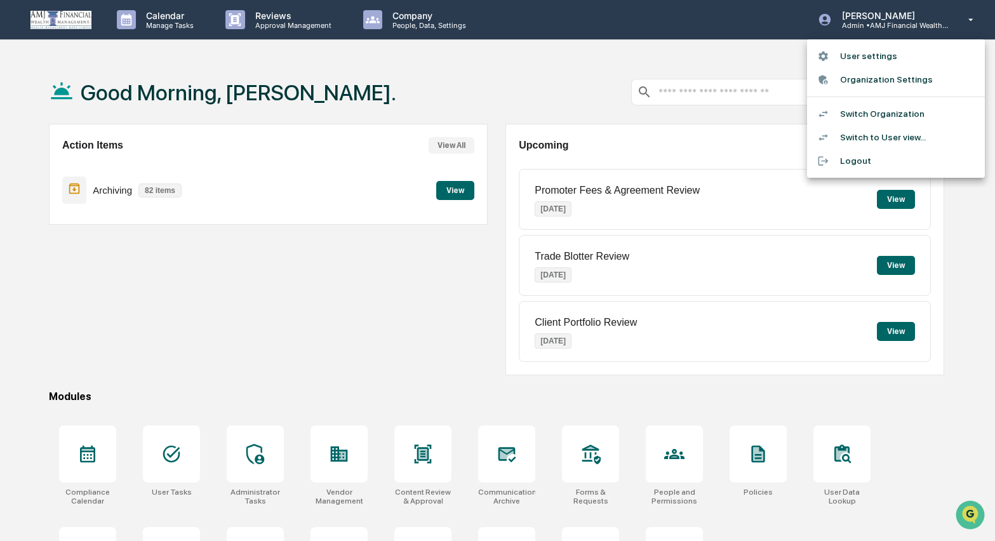
click at [874, 112] on li "Switch Organization" at bounding box center [896, 113] width 178 height 23
